Goal: Task Accomplishment & Management: Use online tool/utility

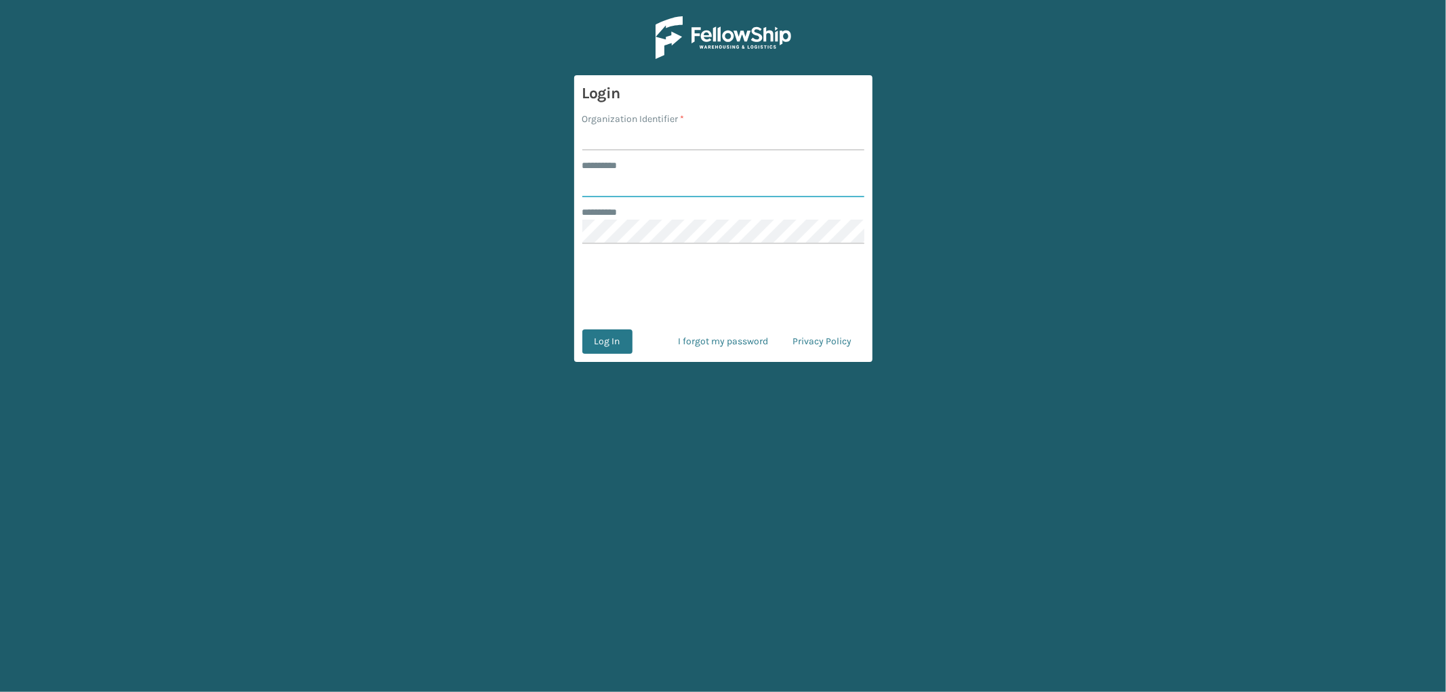
type input "*********"
click at [608, 138] on input "Organization Identifier *" at bounding box center [723, 138] width 282 height 24
type input "OAK"
click at [599, 344] on button "Log In" at bounding box center [607, 342] width 50 height 24
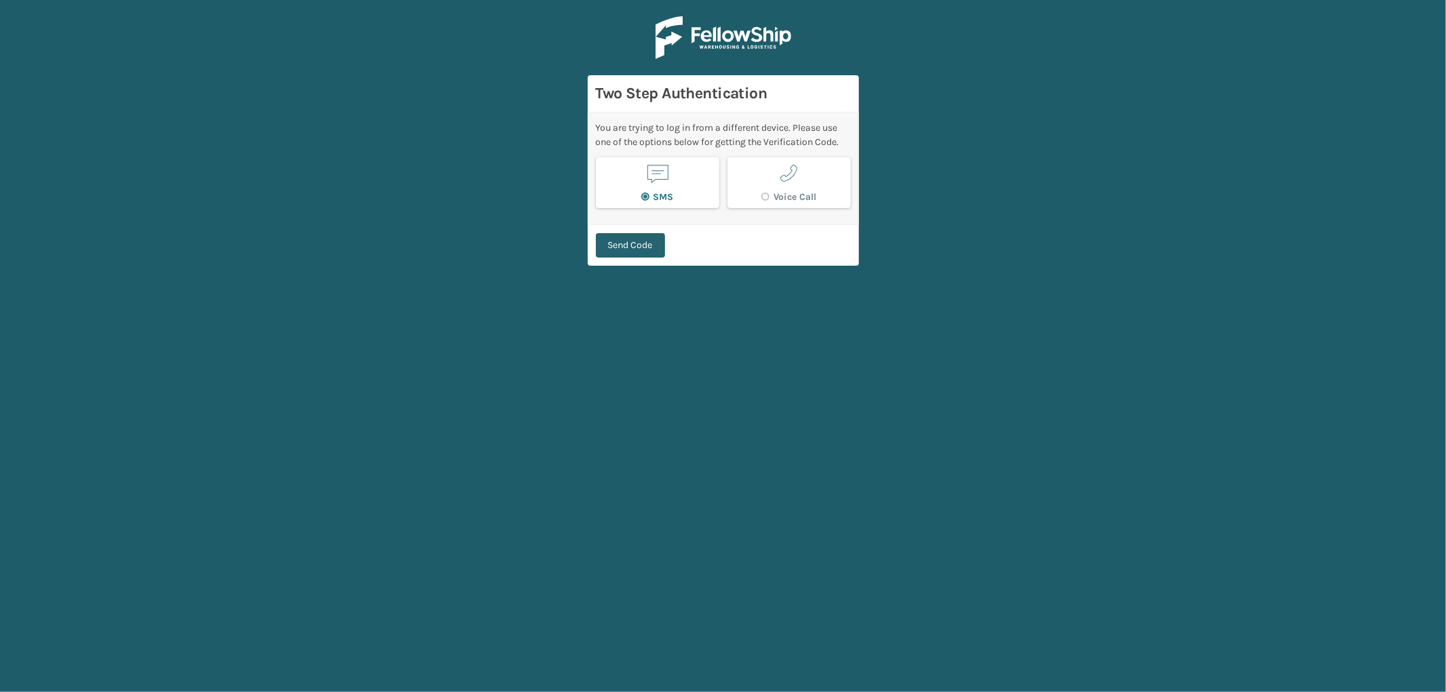
click at [627, 241] on button "Send Code" at bounding box center [630, 245] width 69 height 24
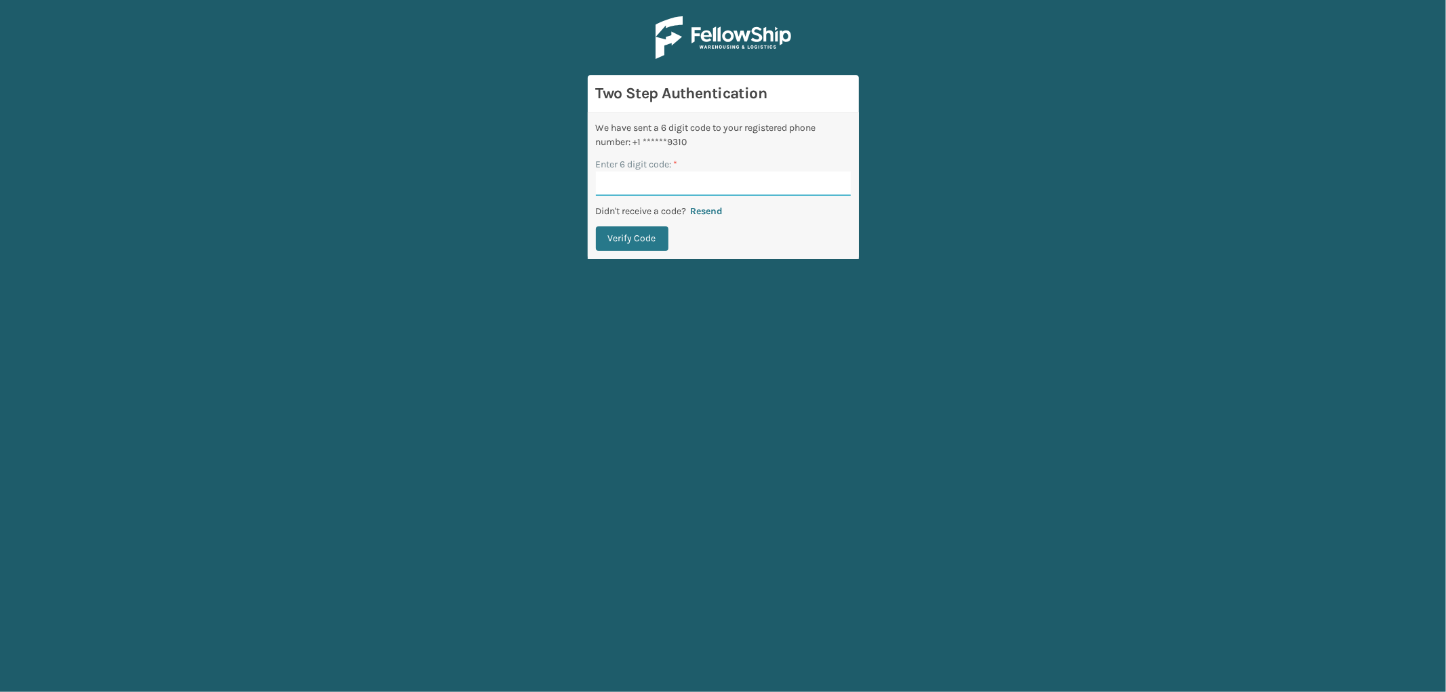
click at [658, 178] on input "Enter 6 digit code: *" at bounding box center [723, 184] width 255 height 24
paste input "586586"
type input "586586"
click at [634, 237] on button "Verify Code" at bounding box center [632, 238] width 73 height 24
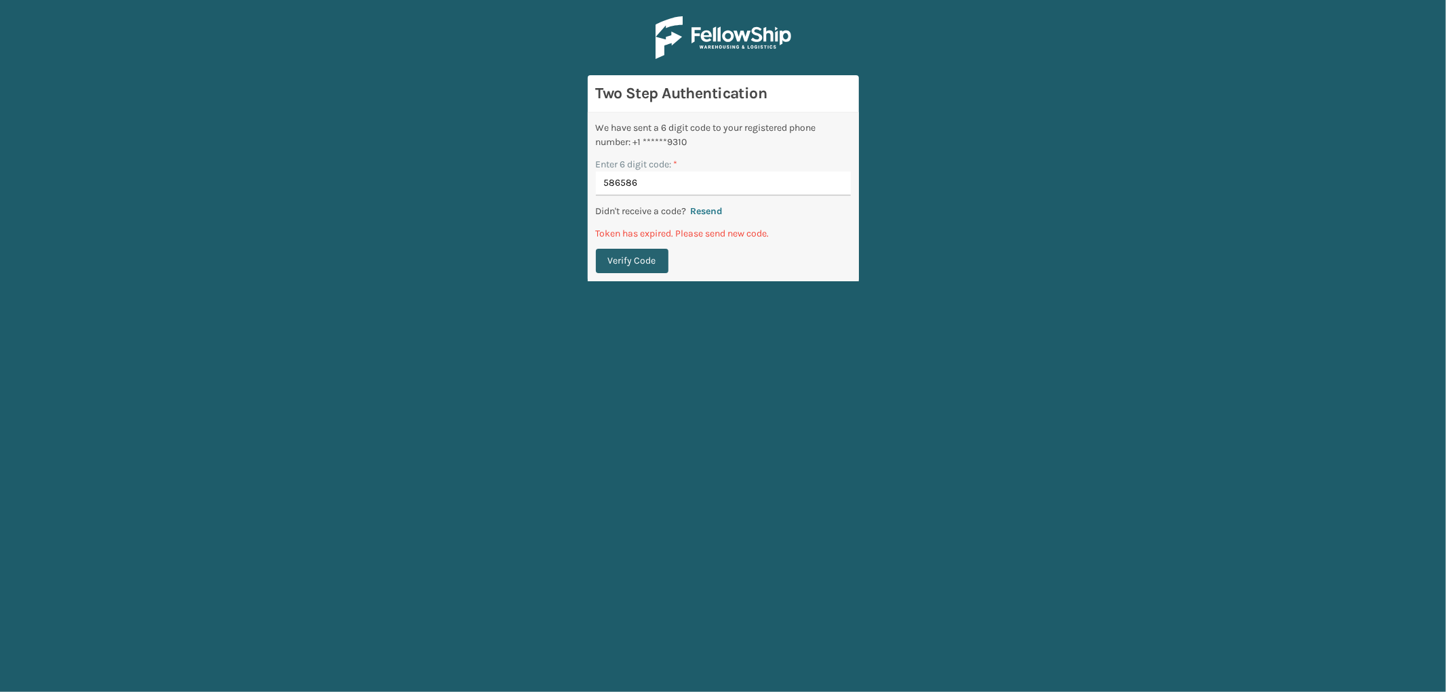
click at [637, 256] on button "Verify Code" at bounding box center [632, 261] width 73 height 24
click at [709, 208] on button "Resend" at bounding box center [707, 211] width 41 height 12
click at [615, 177] on input "Enter 6 digit code: *" at bounding box center [723, 184] width 255 height 24
paste input "552984"
type input "552984"
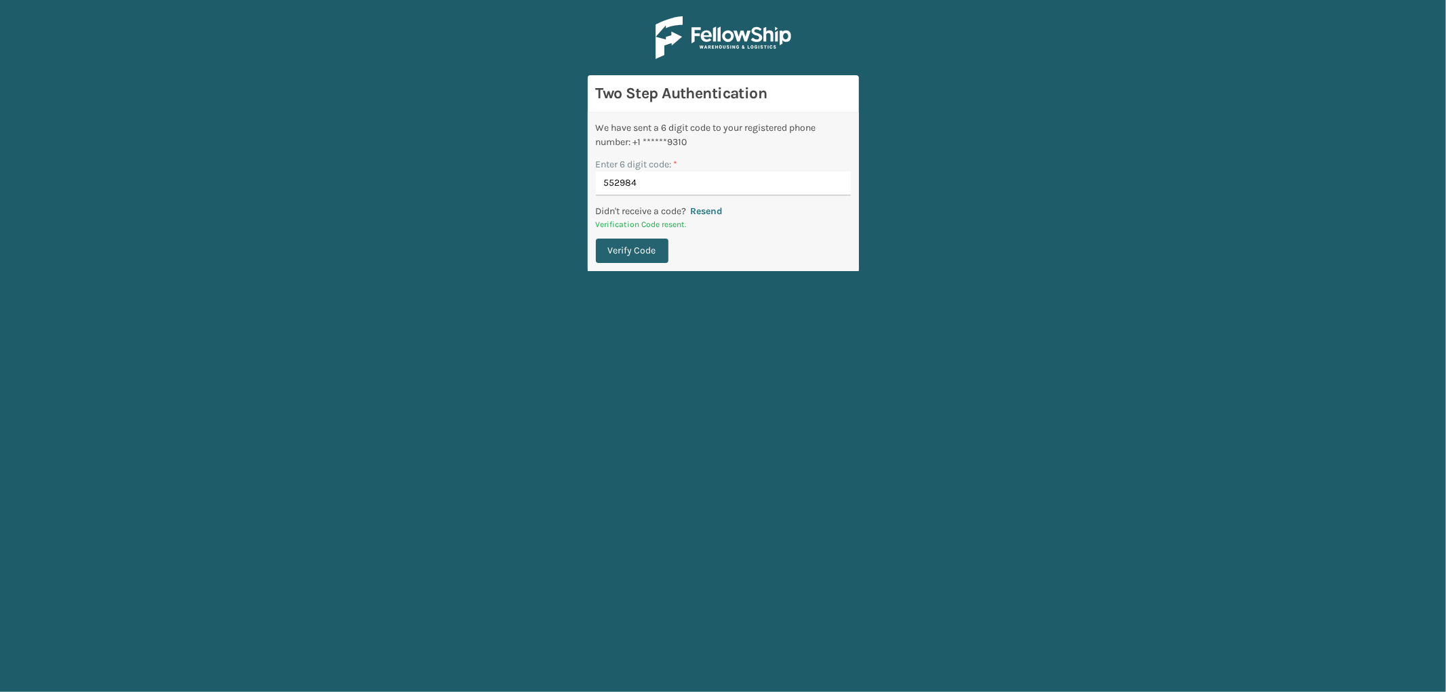
click at [639, 252] on button "Verify Code" at bounding box center [632, 251] width 73 height 24
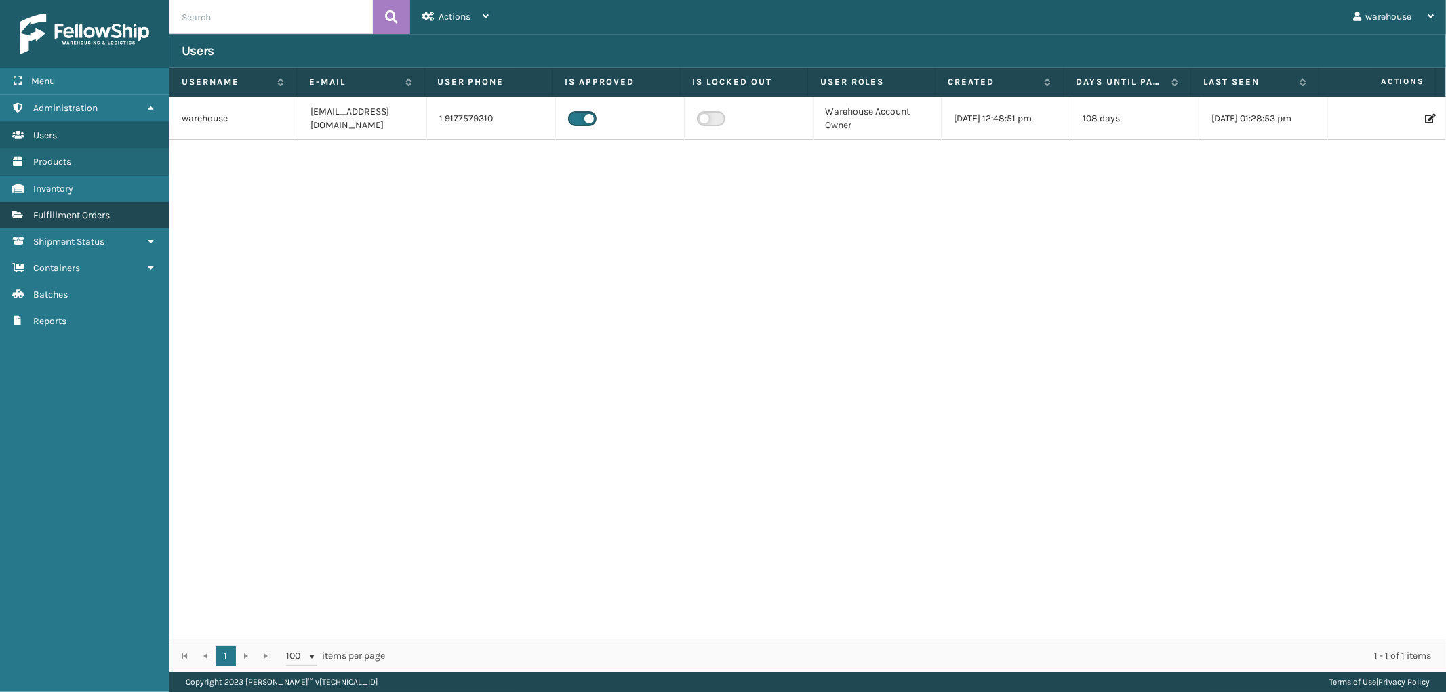
click at [105, 210] on span "Fulfillment Orders" at bounding box center [71, 216] width 77 height 12
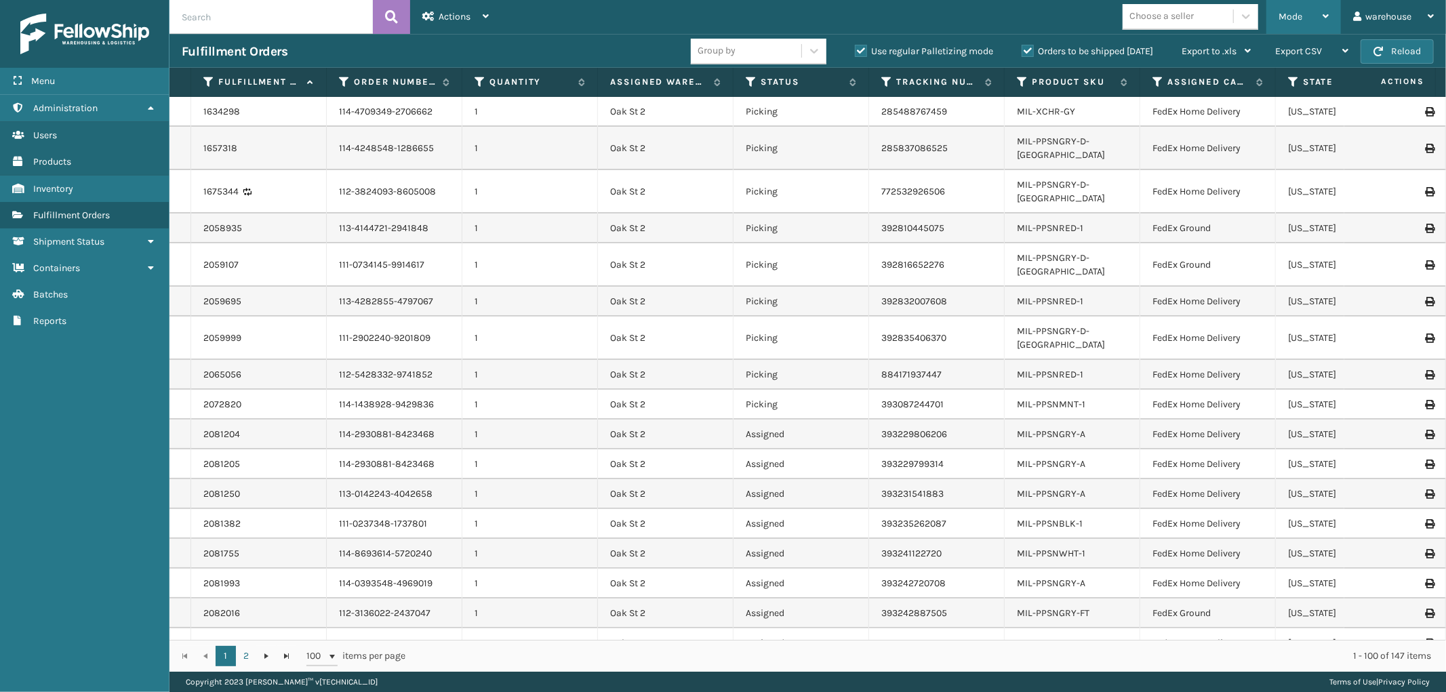
click at [1331, 11] on div "Mode Regular Mode Picking Mode Labeling Mode Palletizing Mode Exit Scan Mode" at bounding box center [1304, 17] width 75 height 34
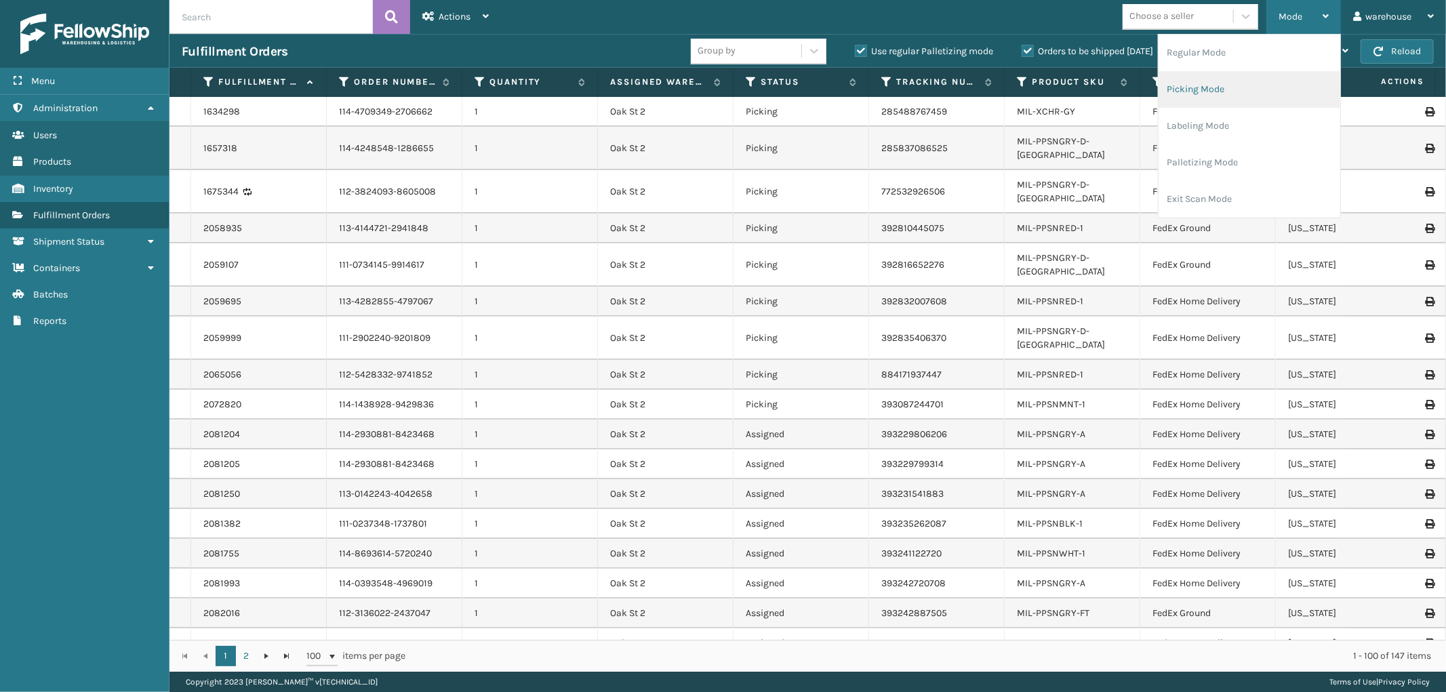
click at [1267, 88] on li "Picking Mode" at bounding box center [1250, 89] width 182 height 37
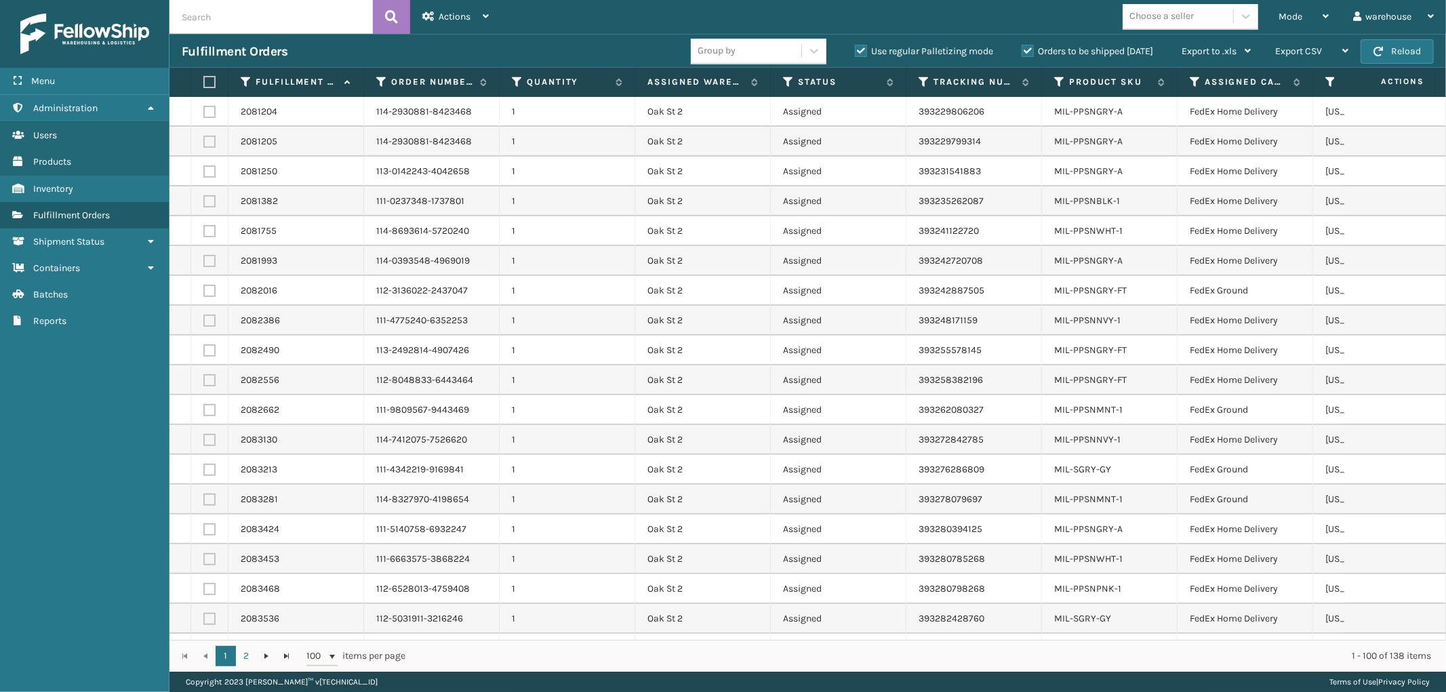
click at [209, 79] on label at bounding box center [207, 82] width 8 height 12
click at [204, 79] on input "checkbox" at bounding box center [203, 82] width 1 height 9
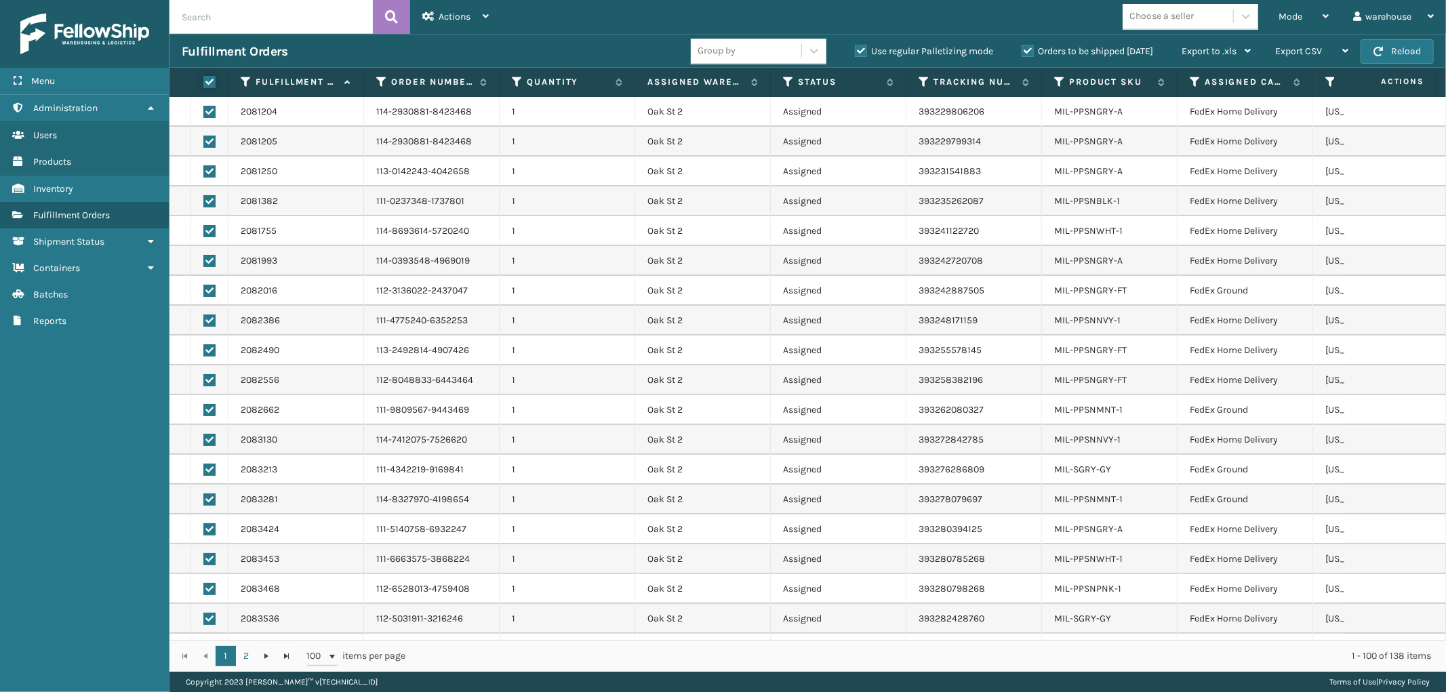
checkbox input "true"
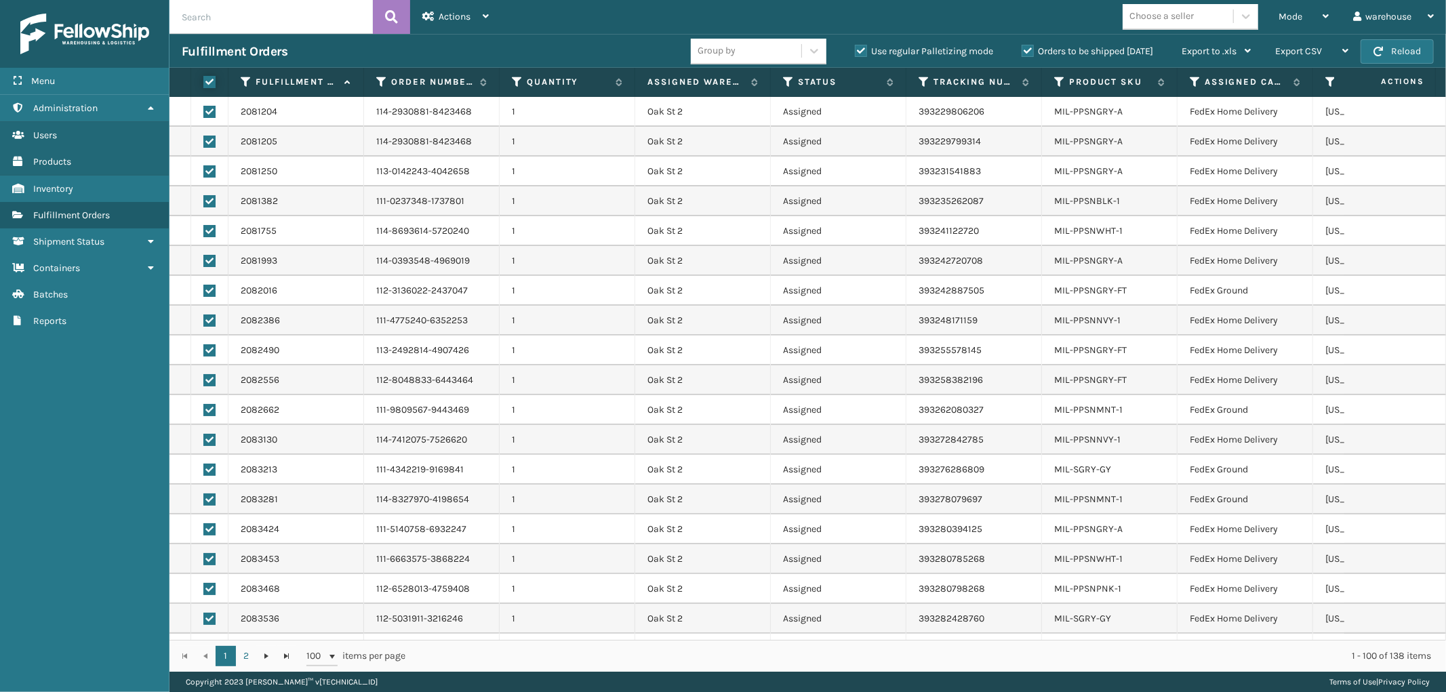
checkbox input "true"
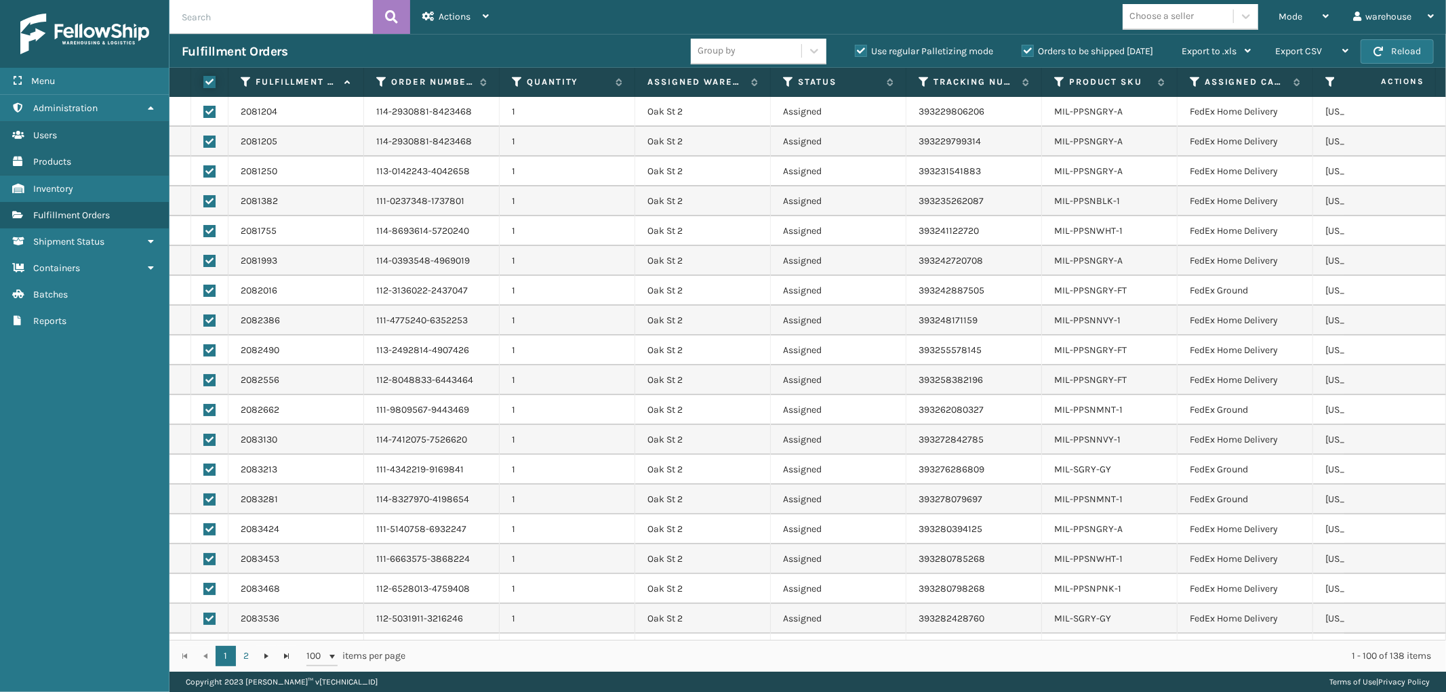
checkbox input "true"
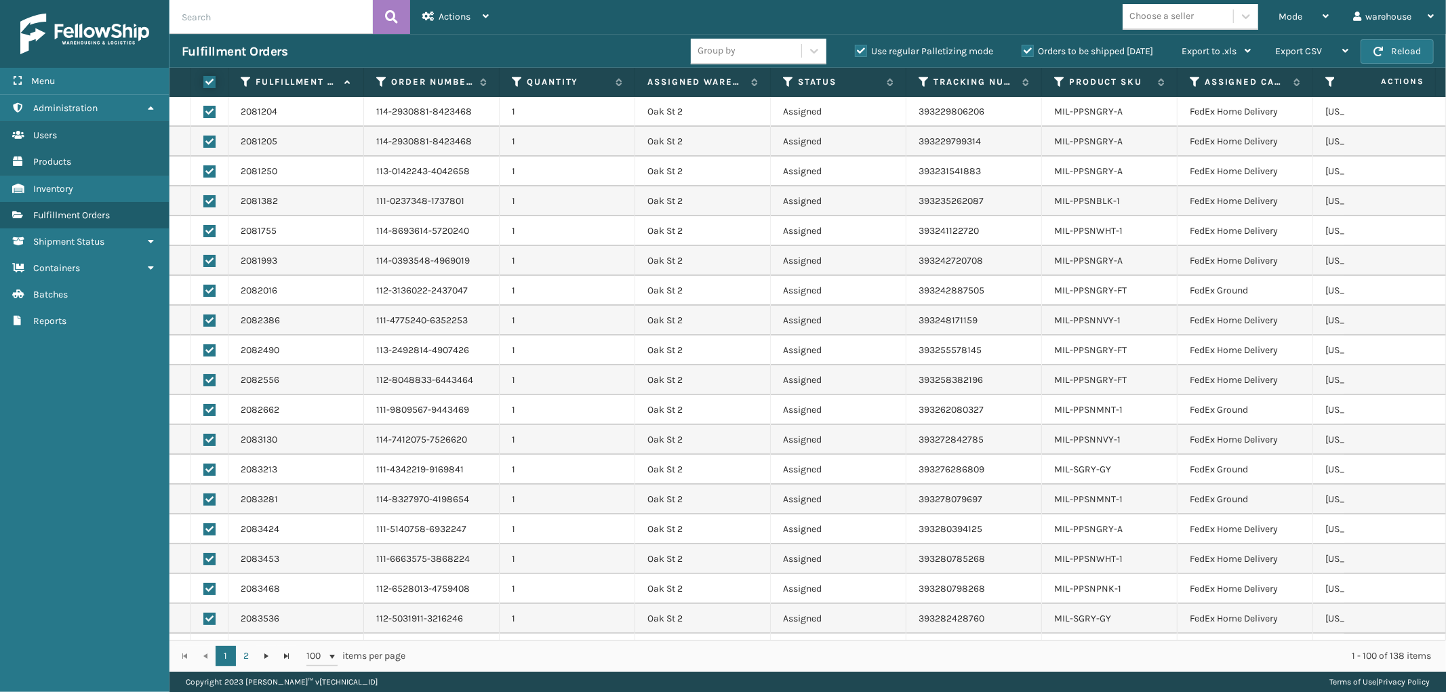
checkbox input "true"
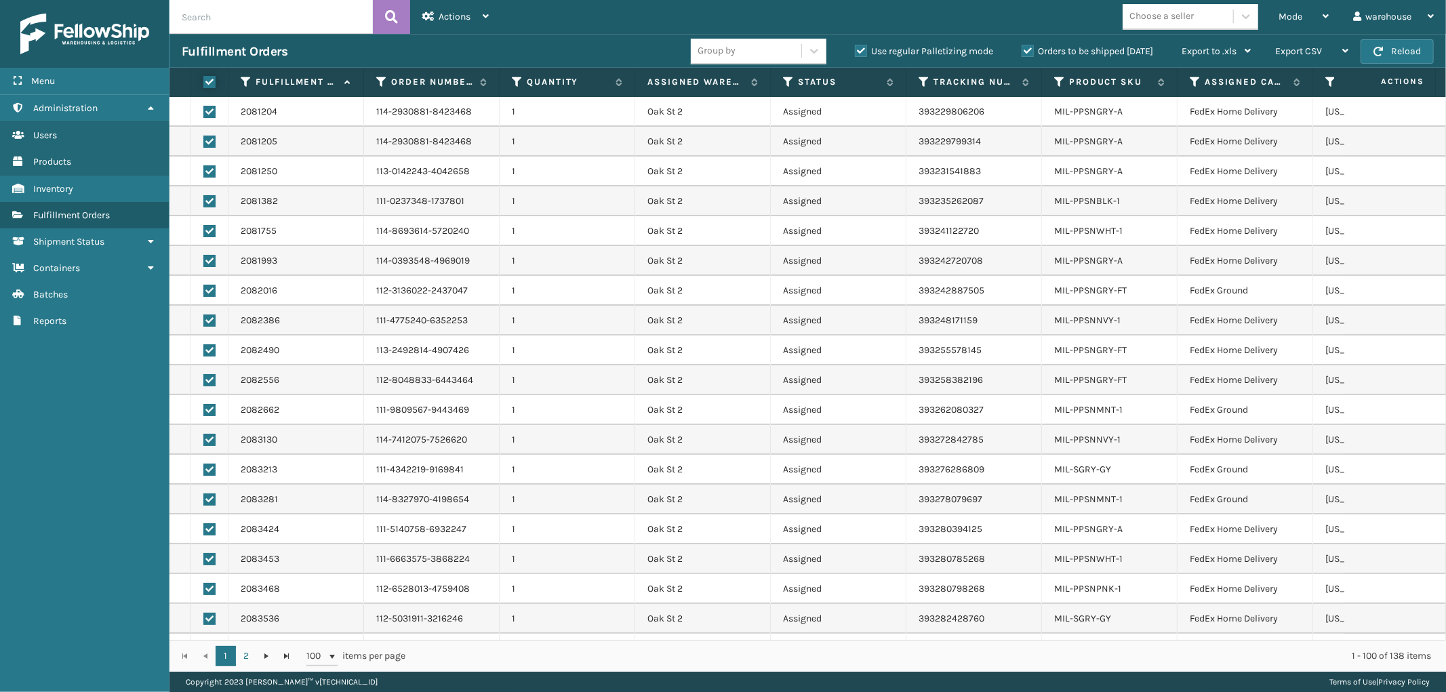
checkbox input "true"
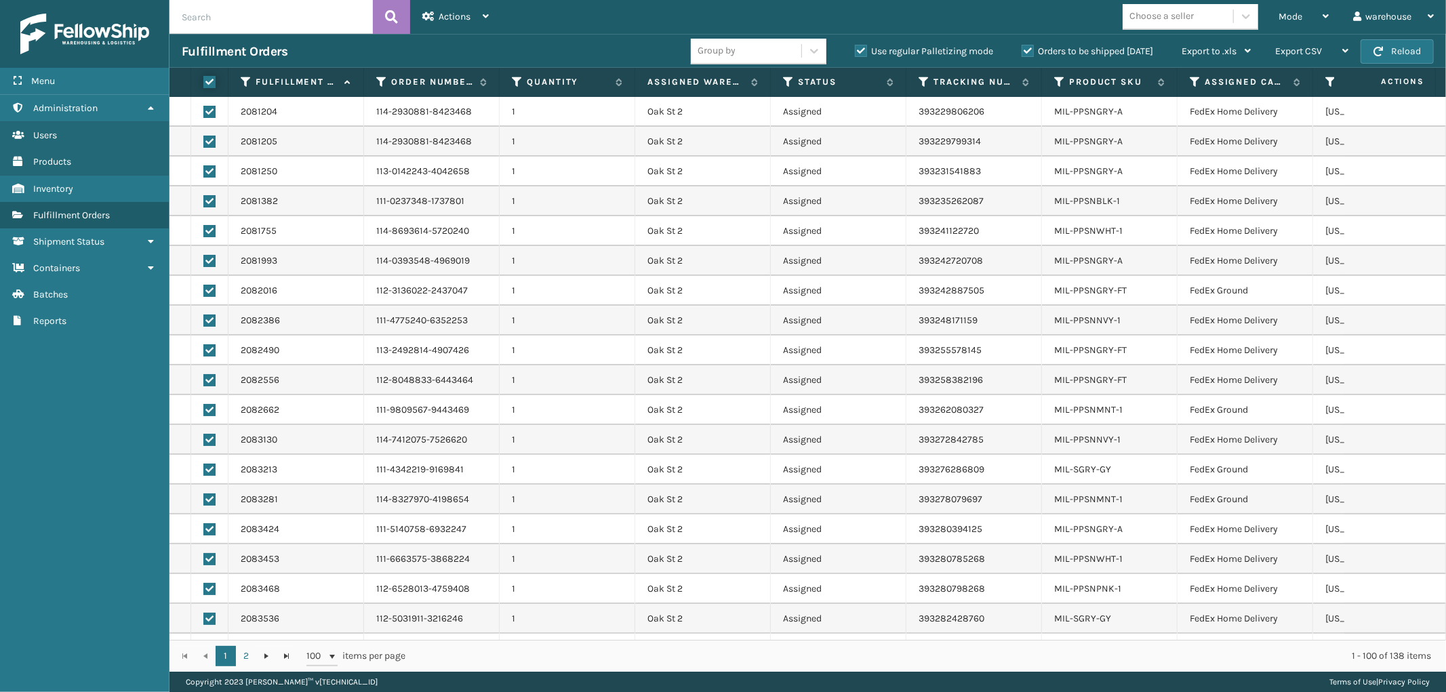
checkbox input "true"
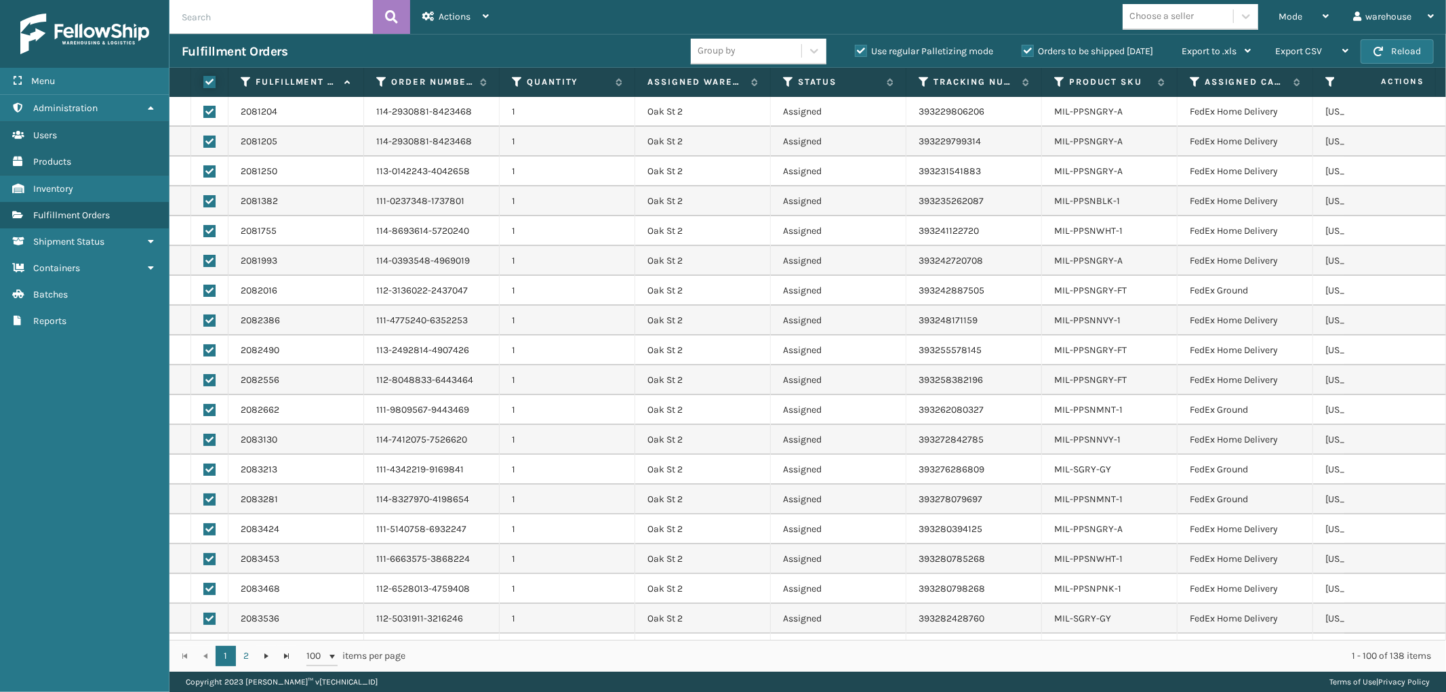
checkbox input "true"
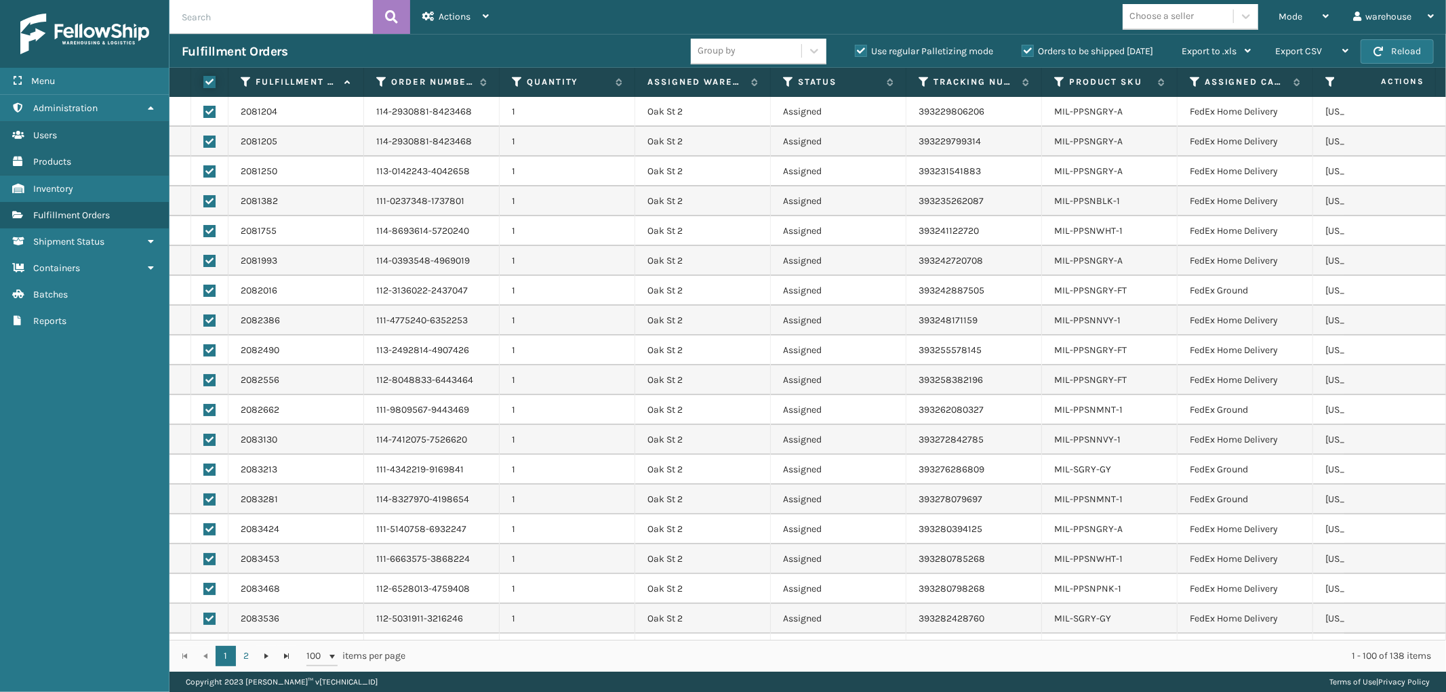
checkbox input "true"
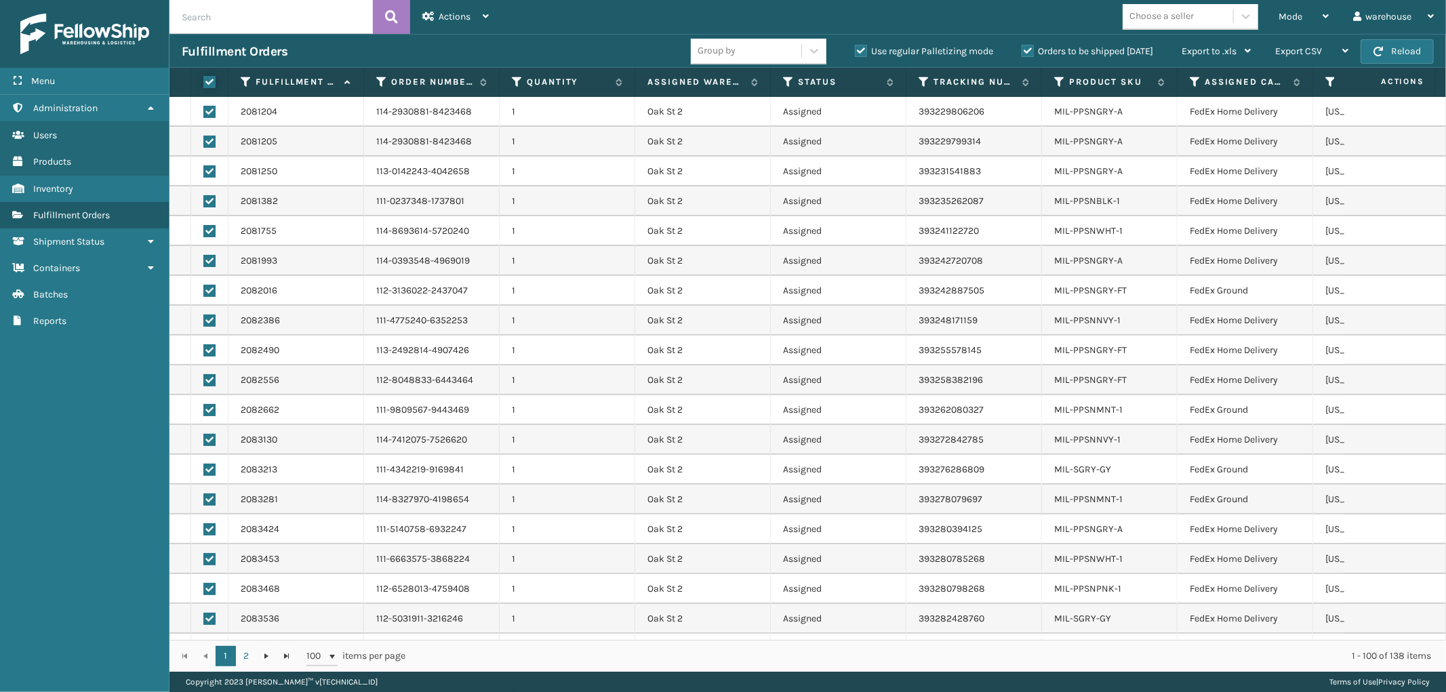
checkbox input "true"
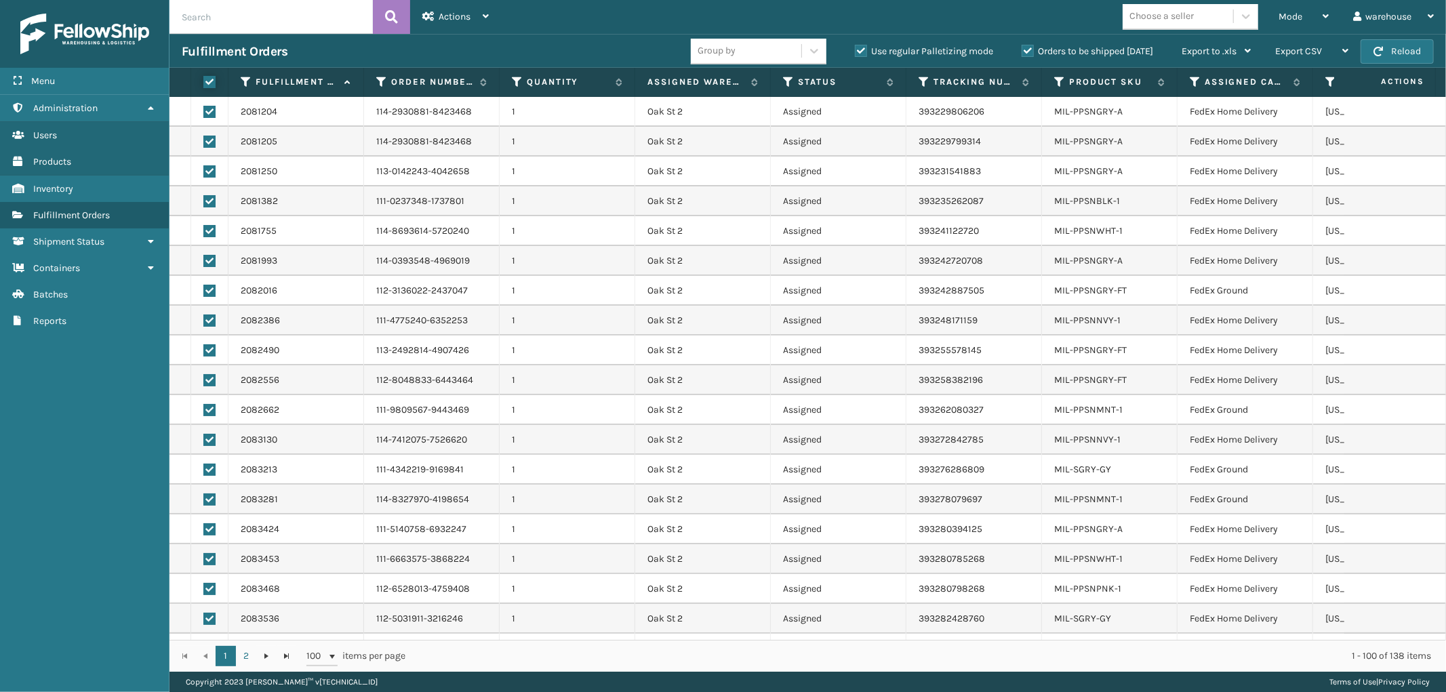
checkbox input "true"
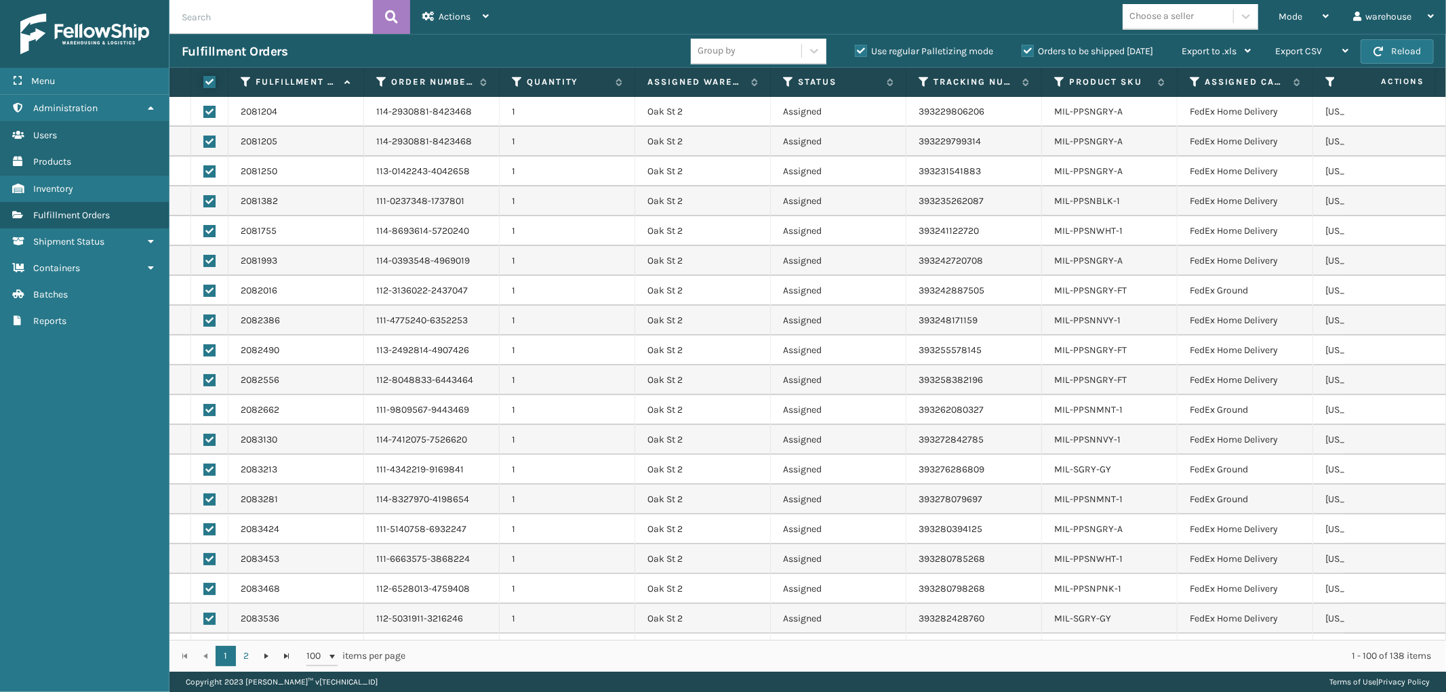
checkbox input "true"
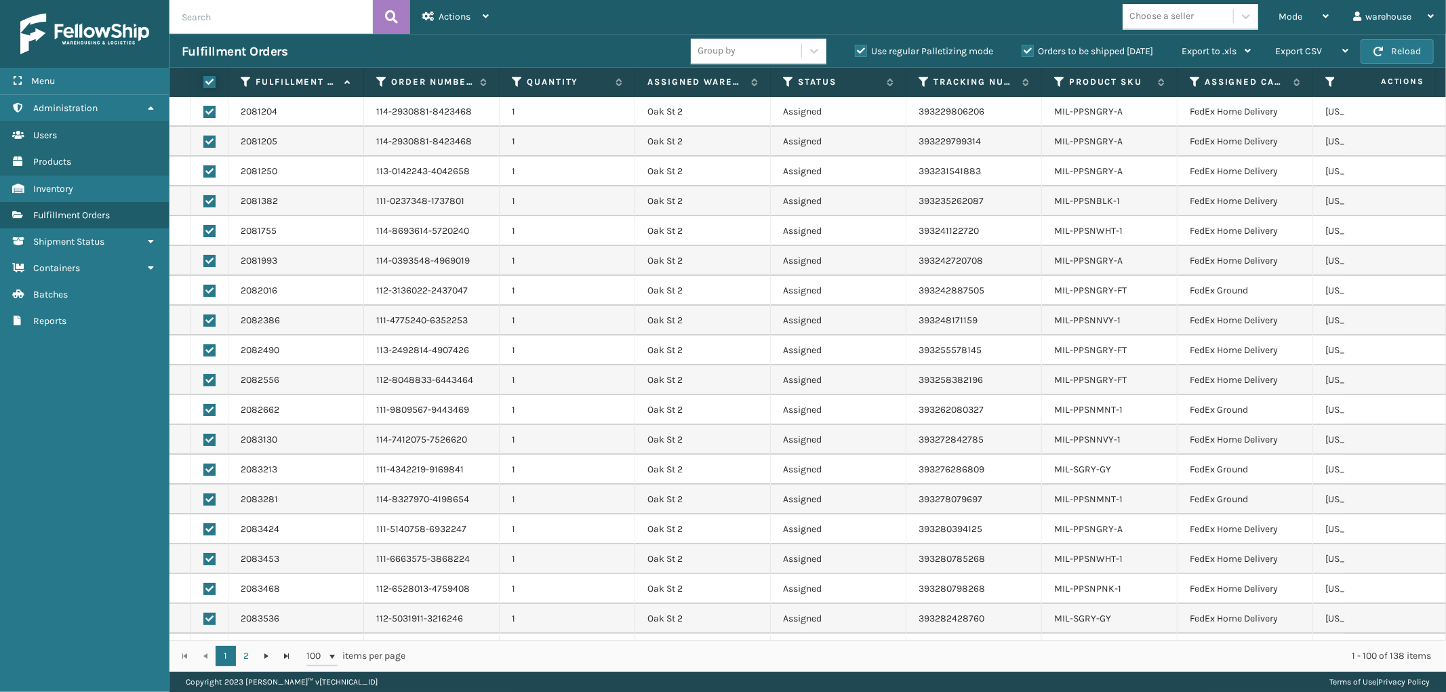
checkbox input "true"
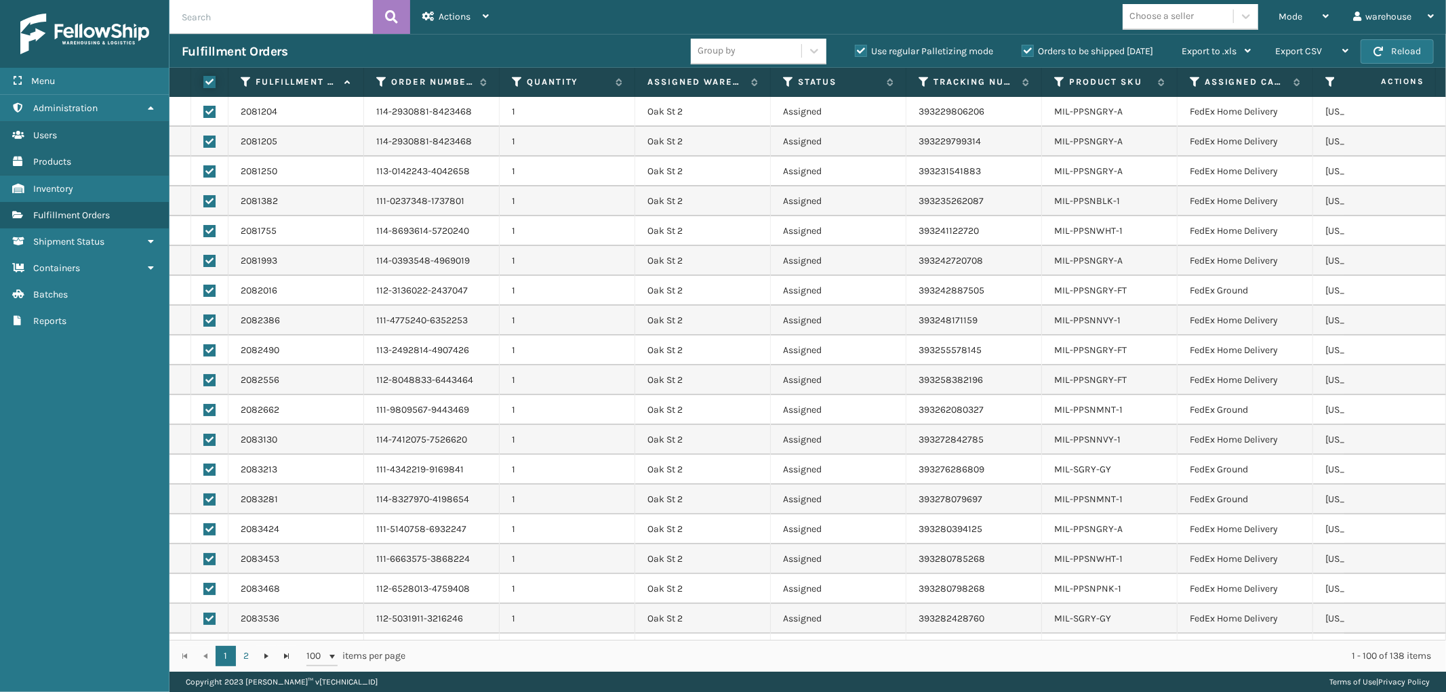
checkbox input "true"
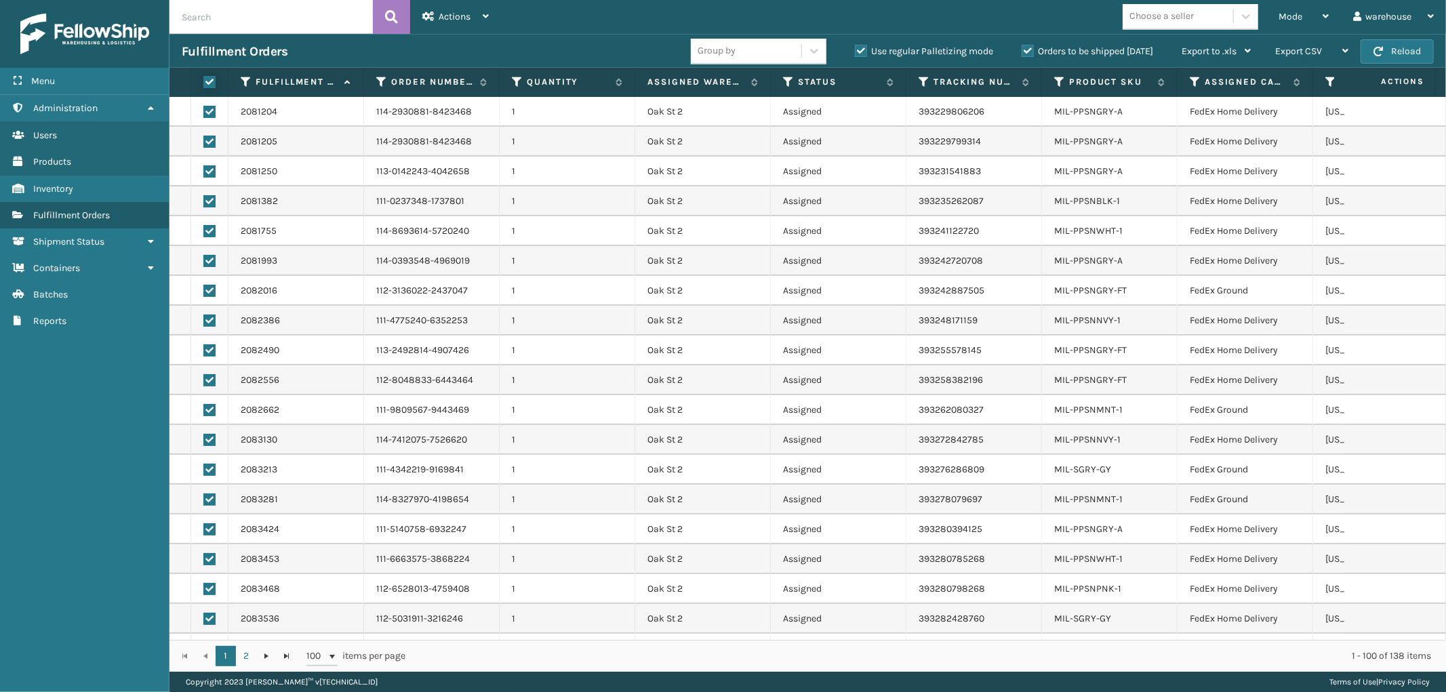
checkbox input "true"
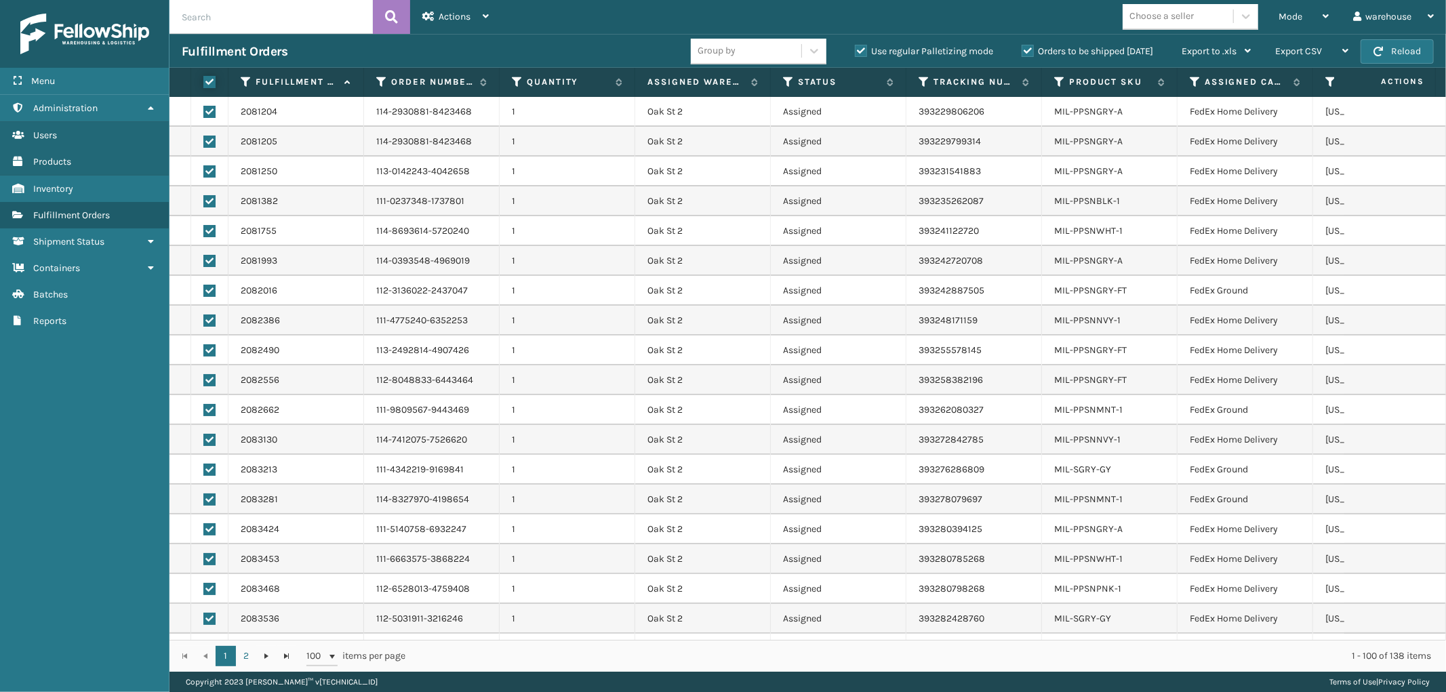
checkbox input "true"
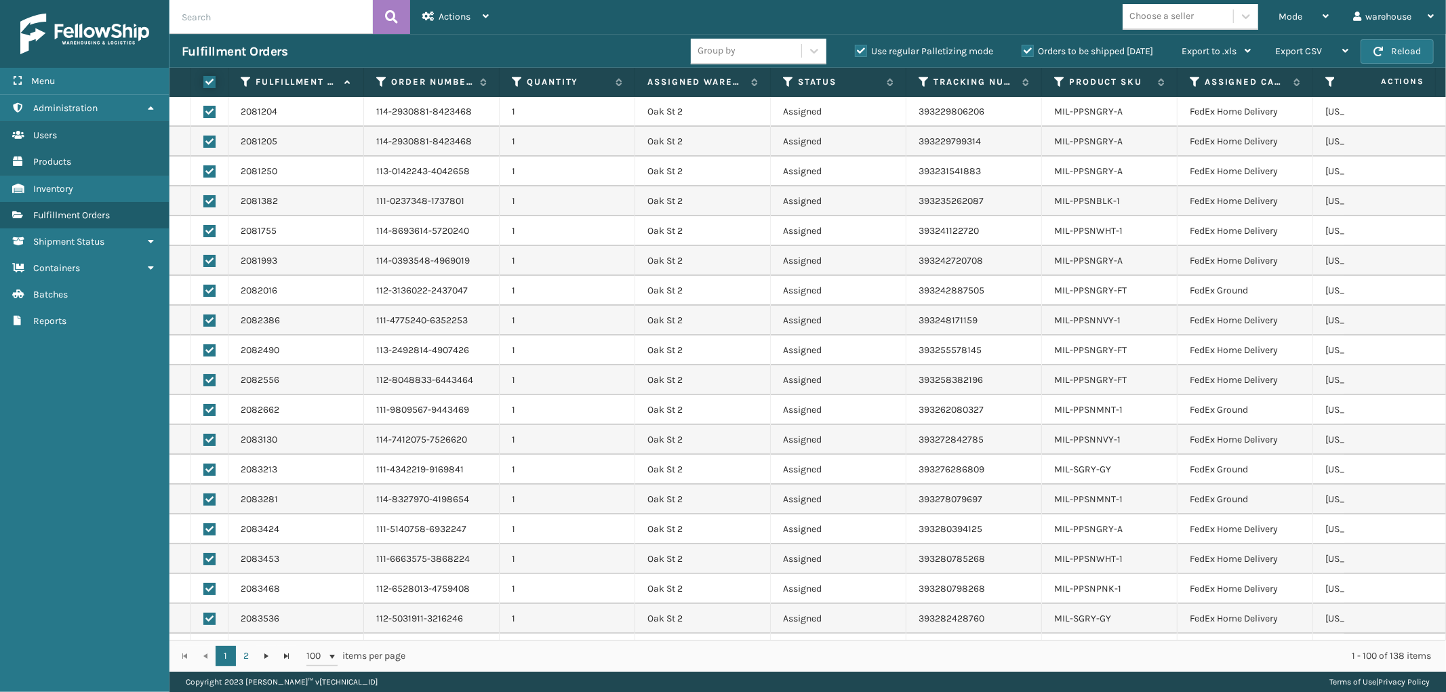
checkbox input "true"
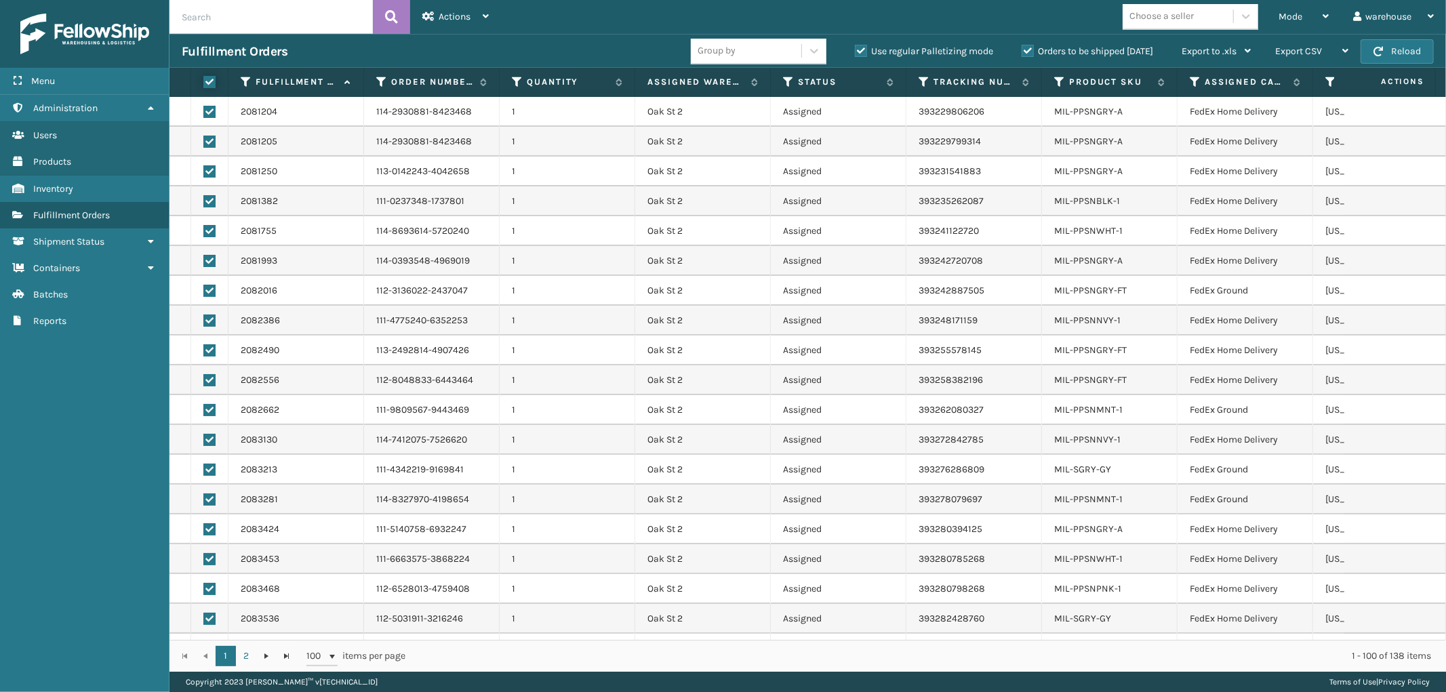
checkbox input "true"
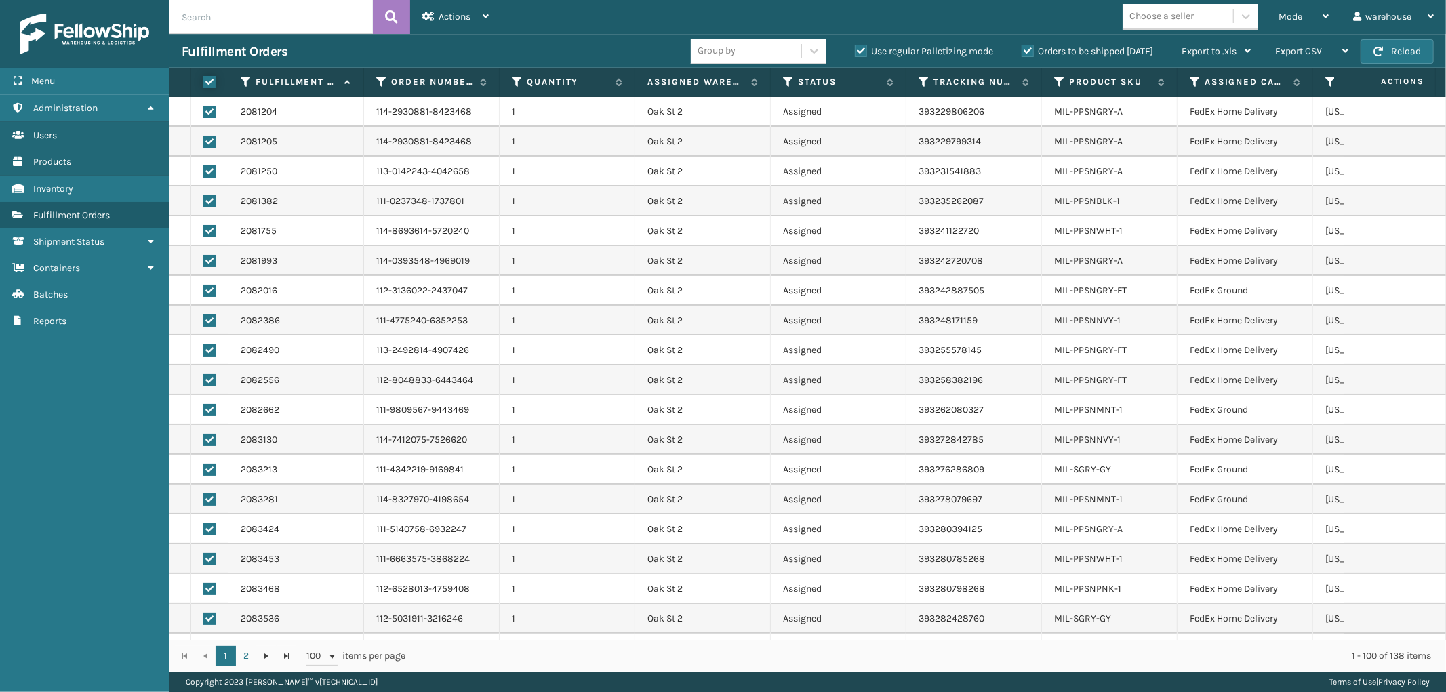
checkbox input "true"
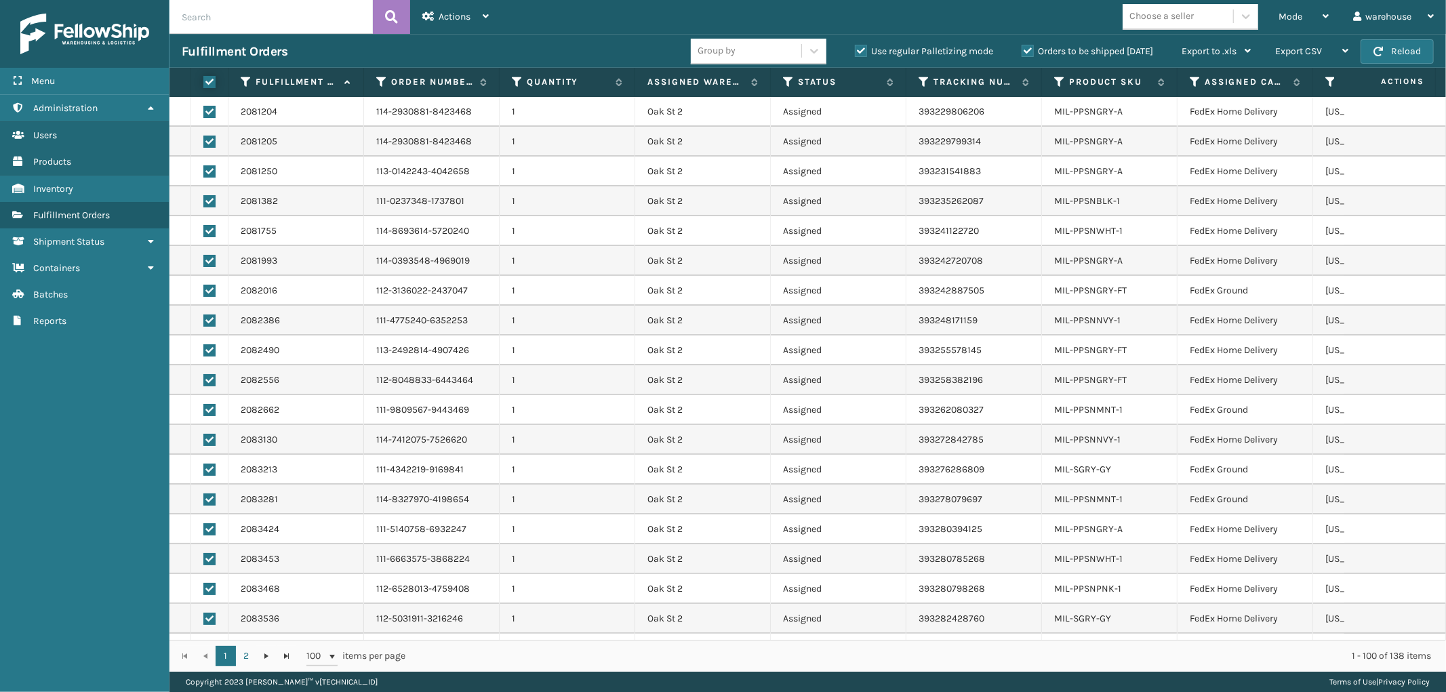
checkbox input "true"
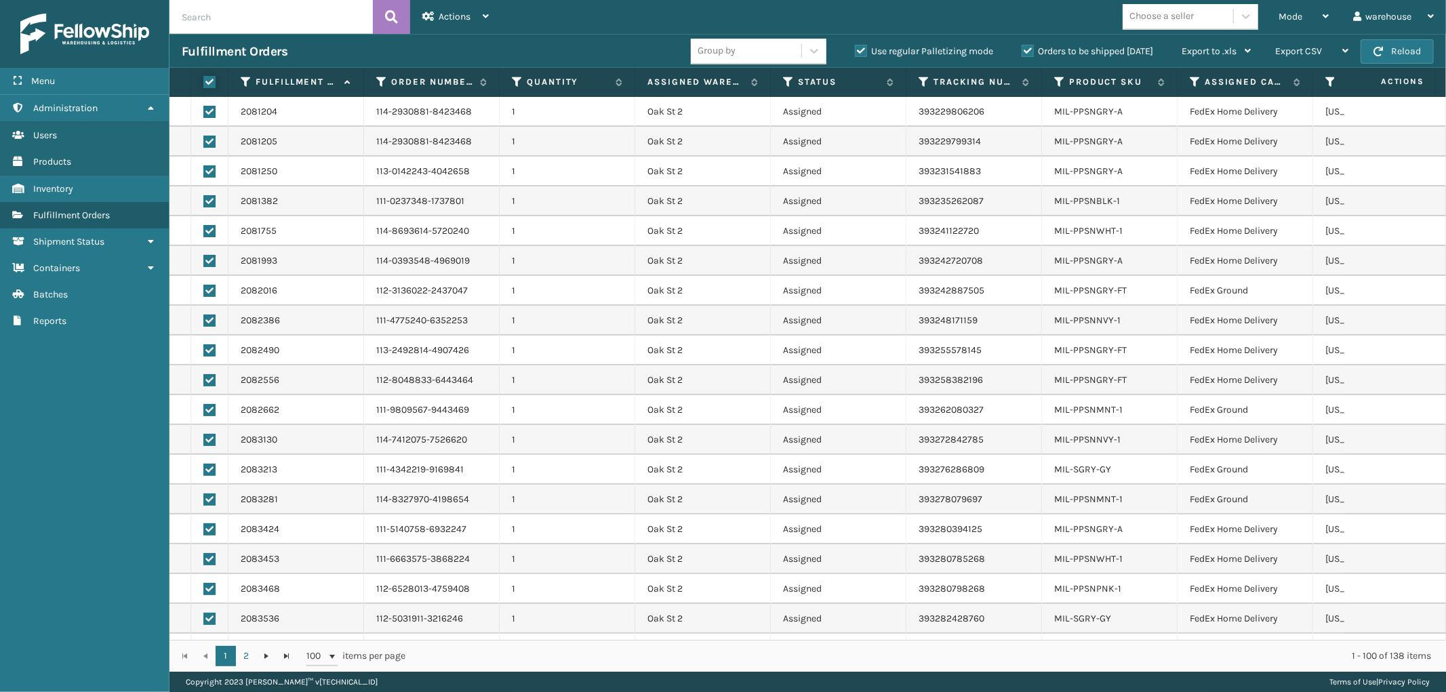
checkbox input "true"
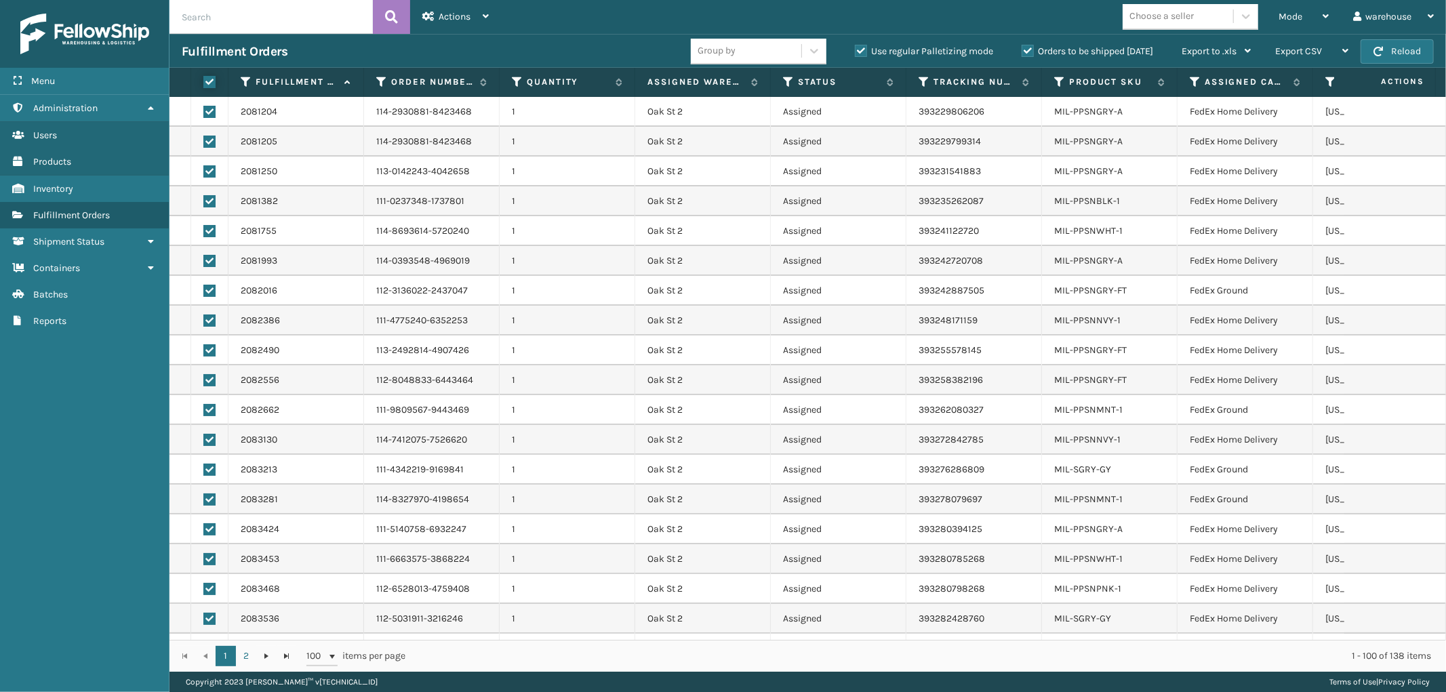
checkbox input "true"
click at [479, 12] on div "Actions" at bounding box center [455, 17] width 66 height 34
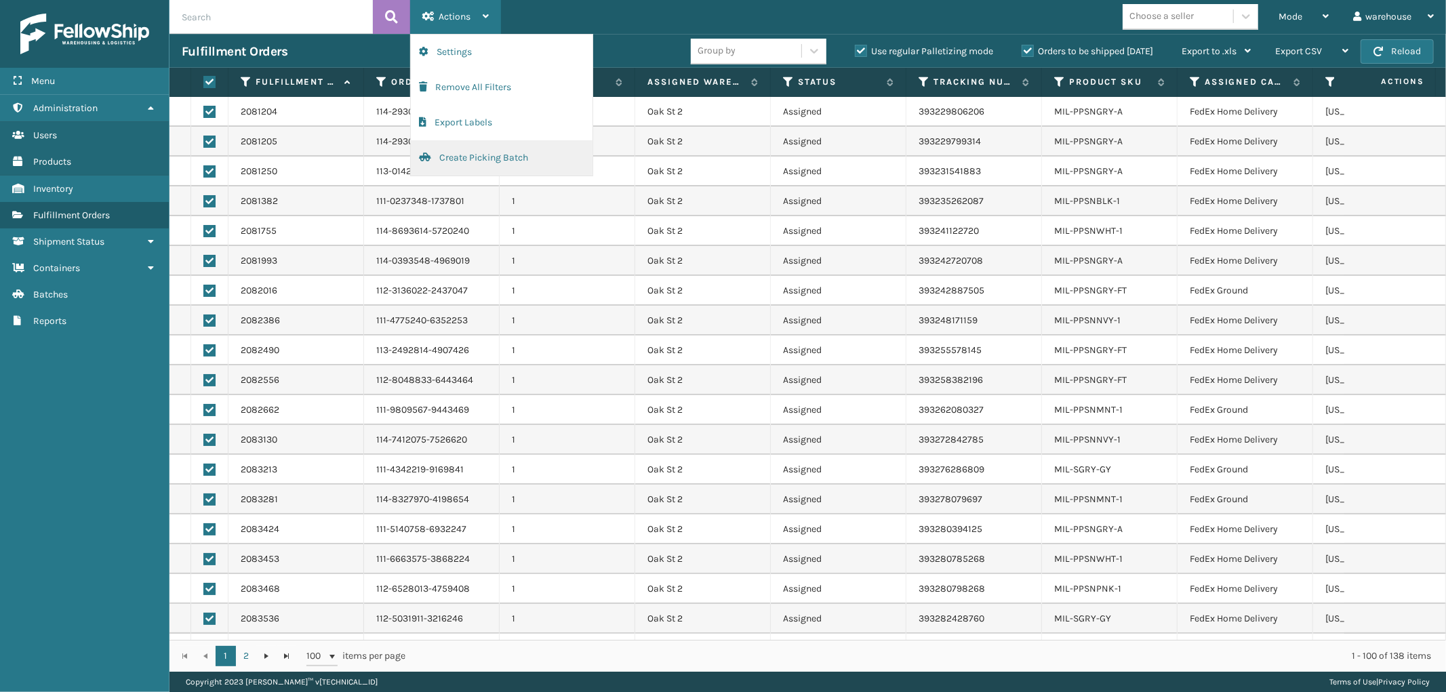
click at [490, 155] on button "Create Picking Batch" at bounding box center [502, 157] width 182 height 35
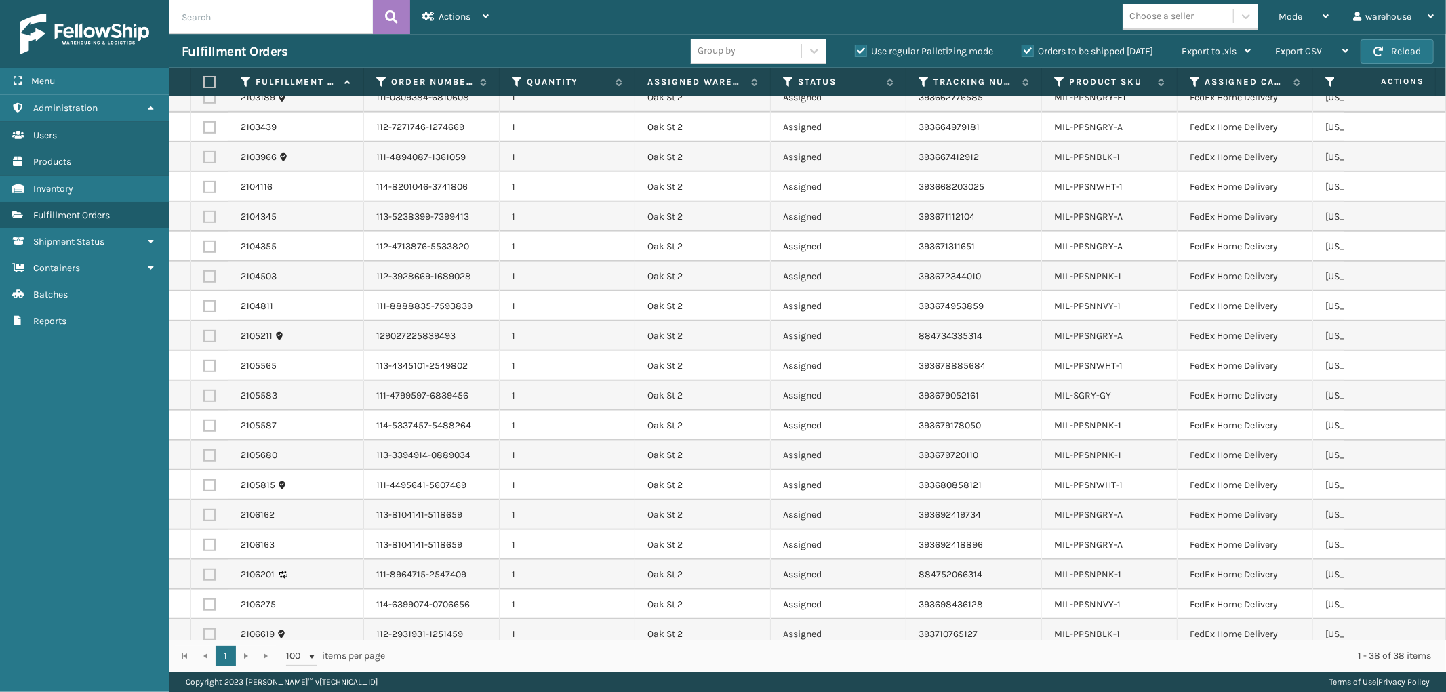
scroll to position [601, 0]
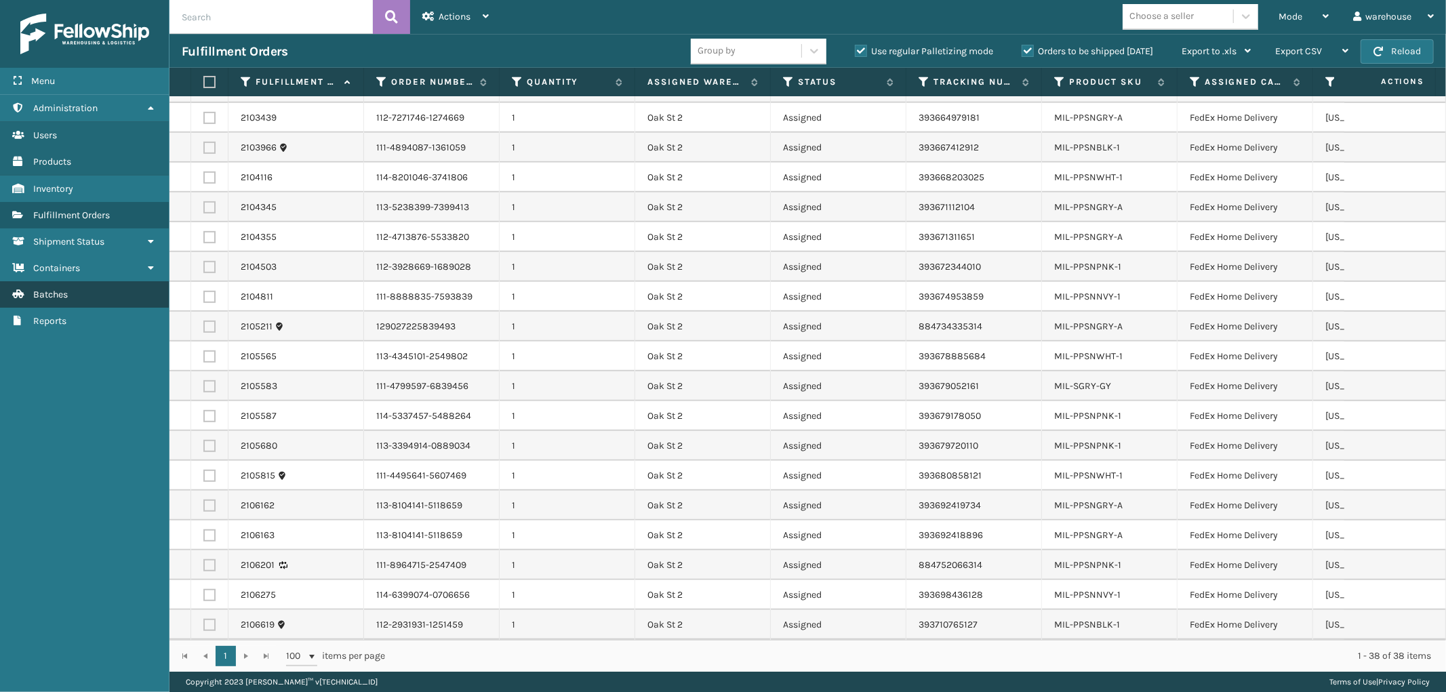
click at [93, 289] on link "Batches" at bounding box center [84, 294] width 169 height 26
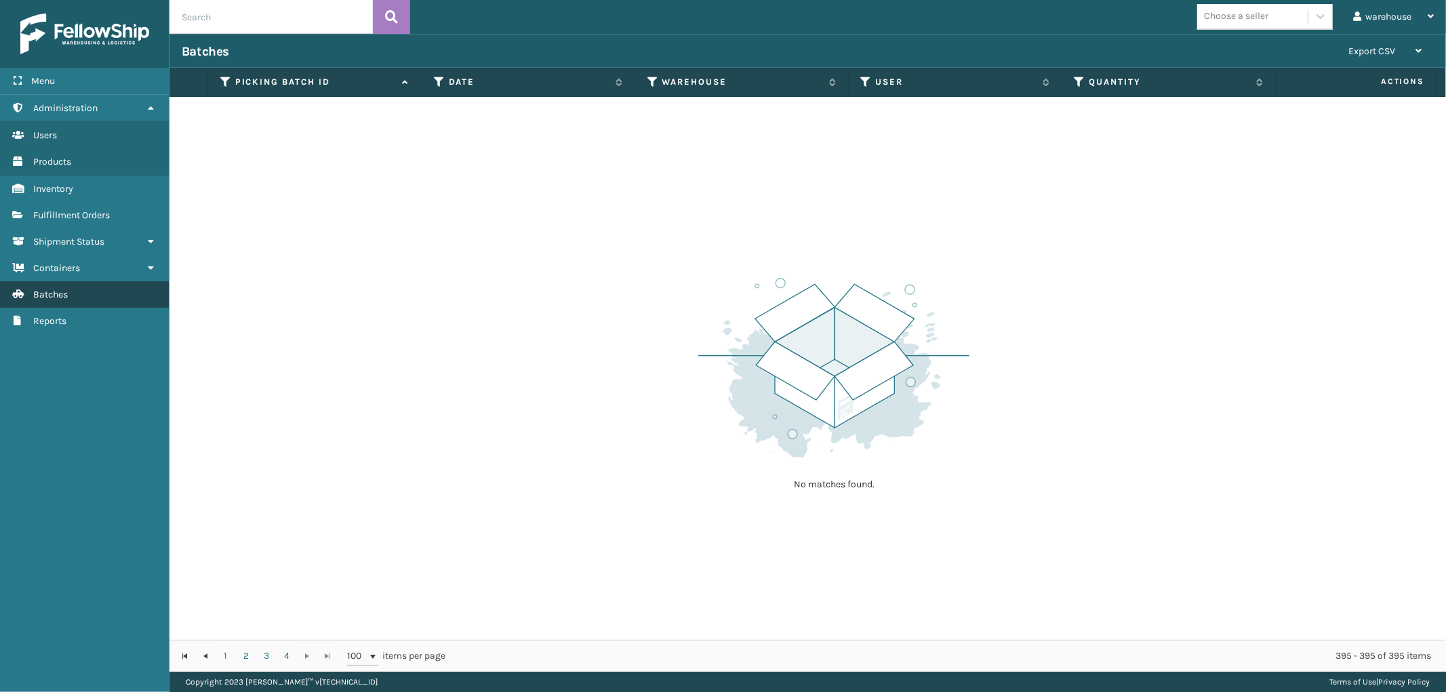
click at [65, 289] on span "Batches" at bounding box center [50, 295] width 35 height 12
click at [184, 653] on span "Go to the first page" at bounding box center [185, 656] width 11 height 11
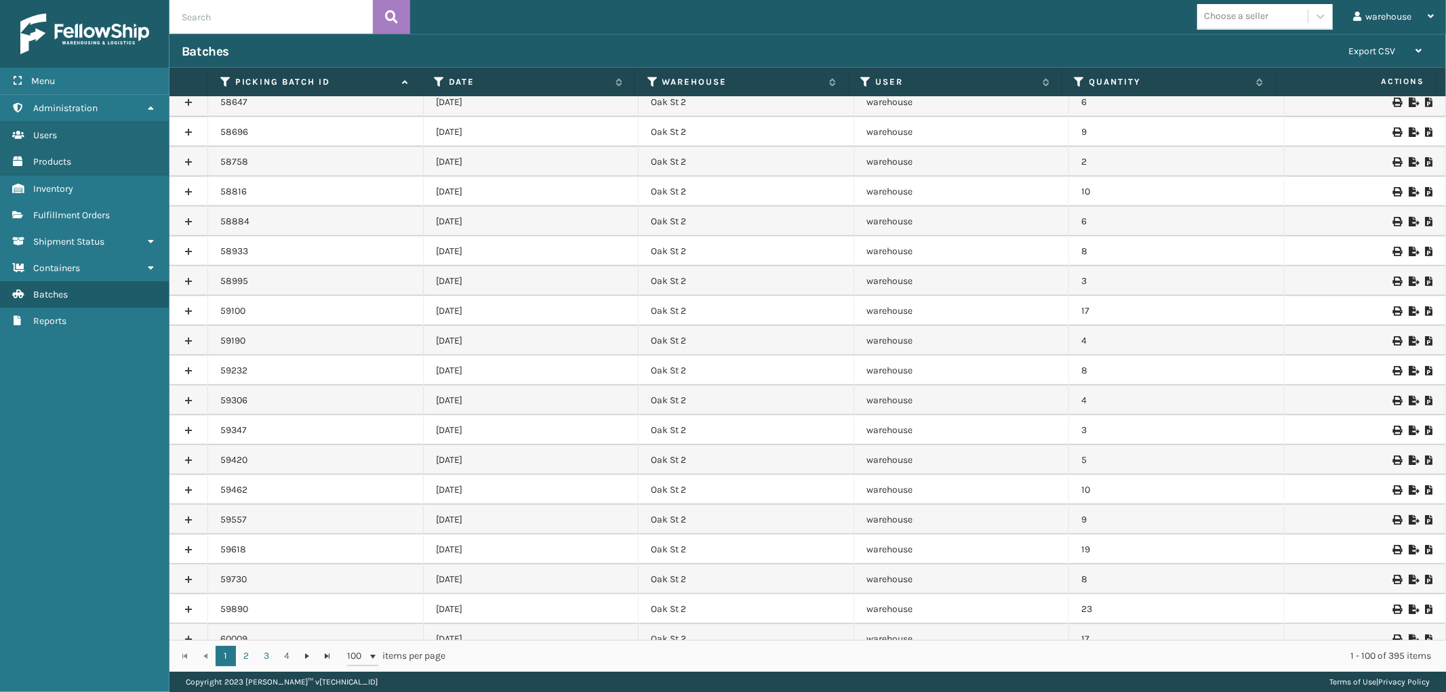
scroll to position [1233, 0]
click at [287, 654] on link "4" at bounding box center [287, 656] width 20 height 20
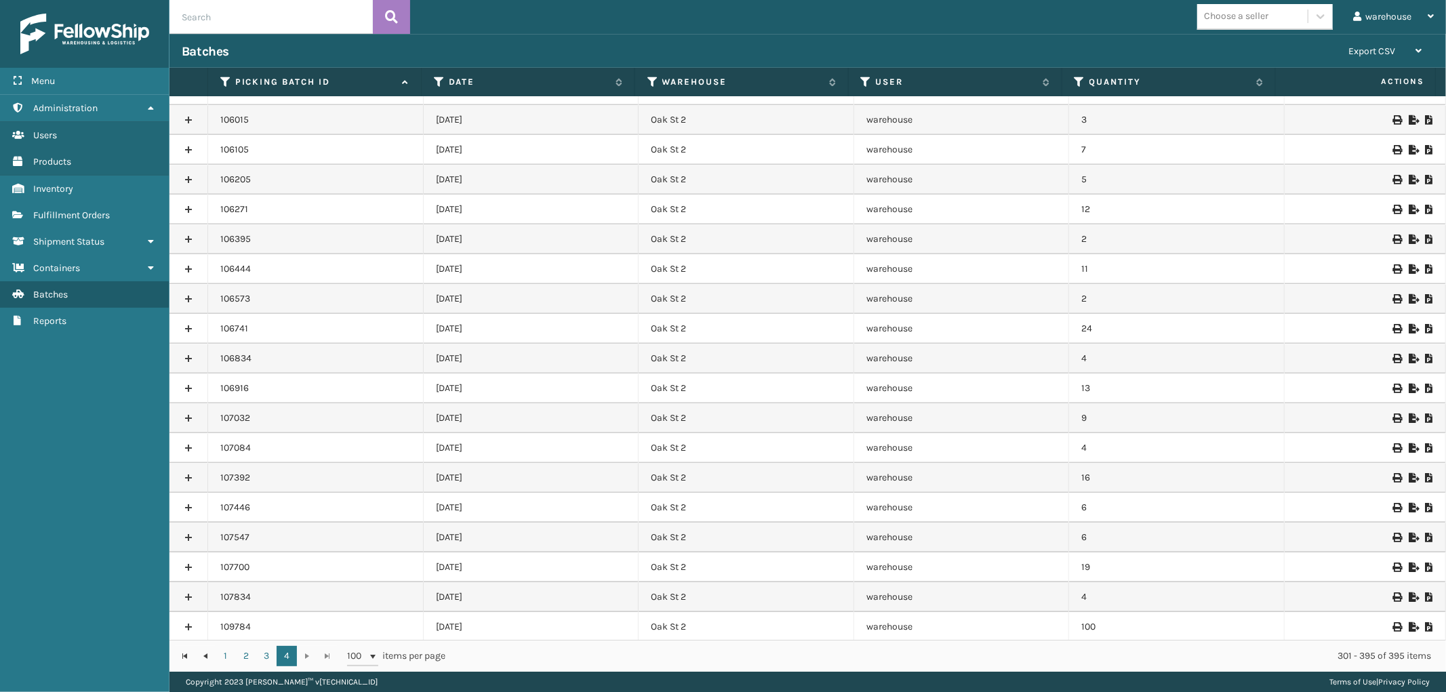
click at [306, 654] on div "1 2 3 4 1 2 3 4 100 items per page 301 - 395 of 395 items" at bounding box center [808, 656] width 1277 height 32
click at [326, 656] on div "1 2 3 4 1 2 3 4 100 items per page 301 - 395 of 395 items" at bounding box center [808, 656] width 1277 height 32
click at [285, 654] on link "4" at bounding box center [287, 656] width 20 height 20
click at [99, 210] on span "Fulfillment Orders" at bounding box center [71, 216] width 77 height 12
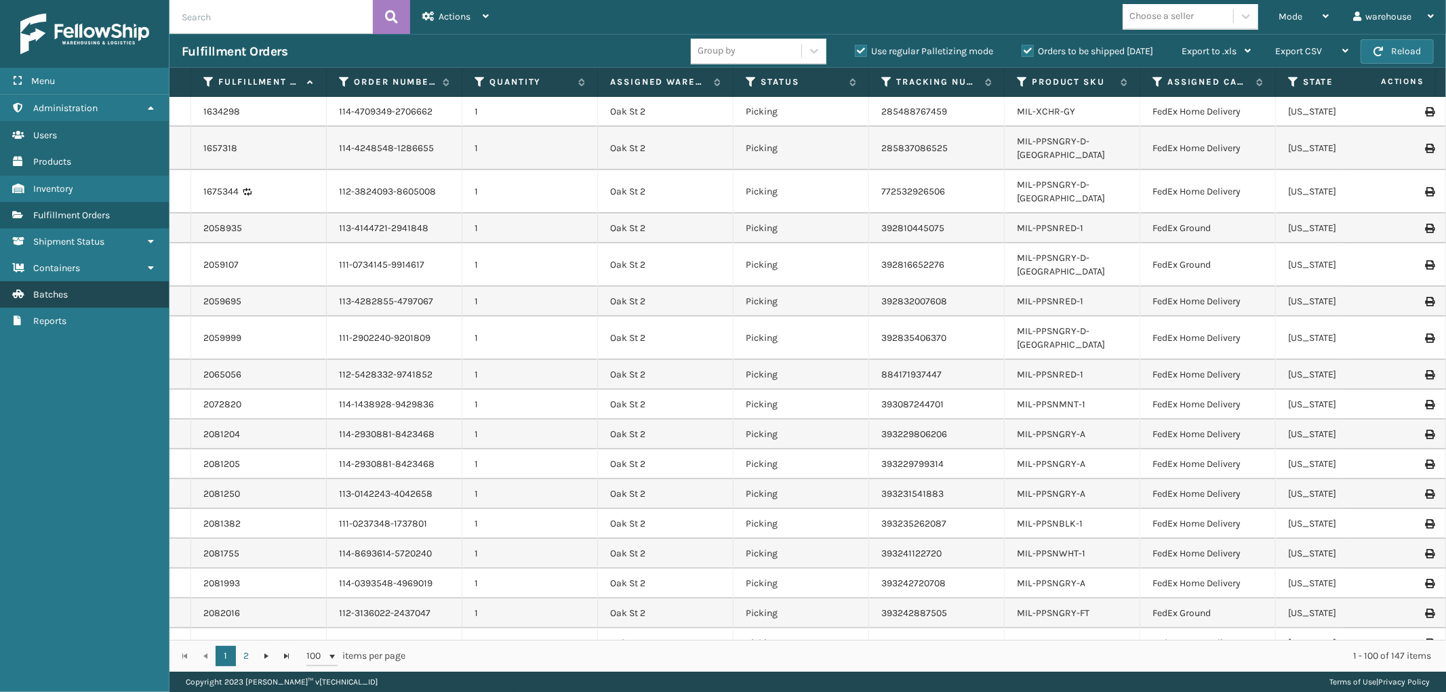
click at [104, 294] on link "Batches" at bounding box center [84, 294] width 169 height 26
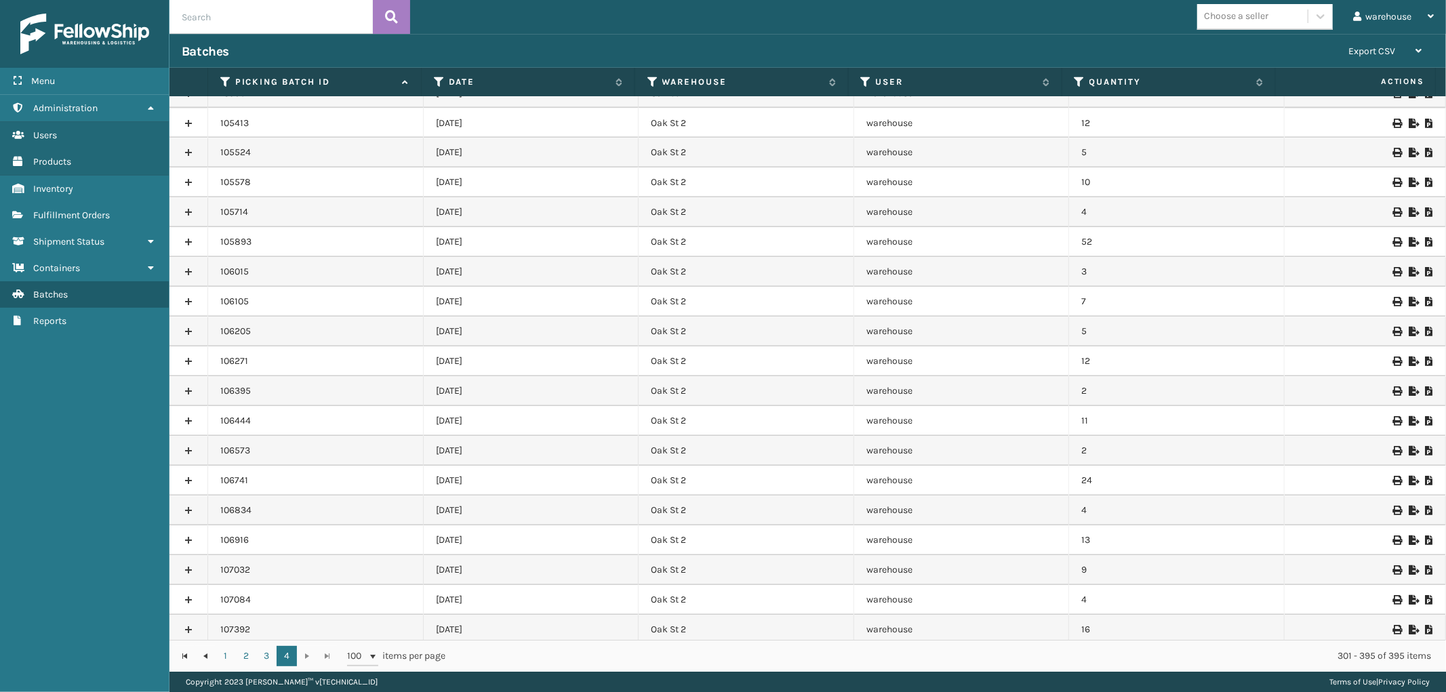
scroll to position [2289, 0]
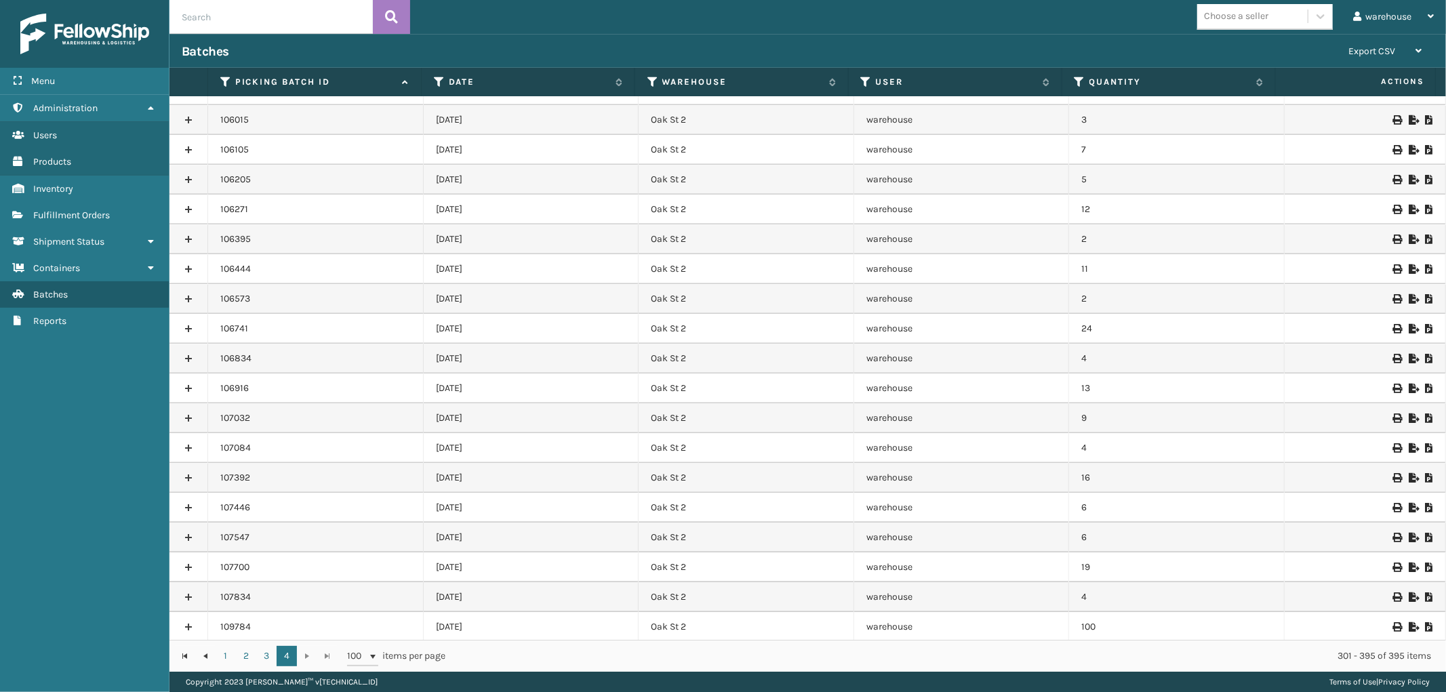
click at [1393, 622] on icon at bounding box center [1397, 626] width 8 height 9
